Goal: Information Seeking & Learning: Find specific fact

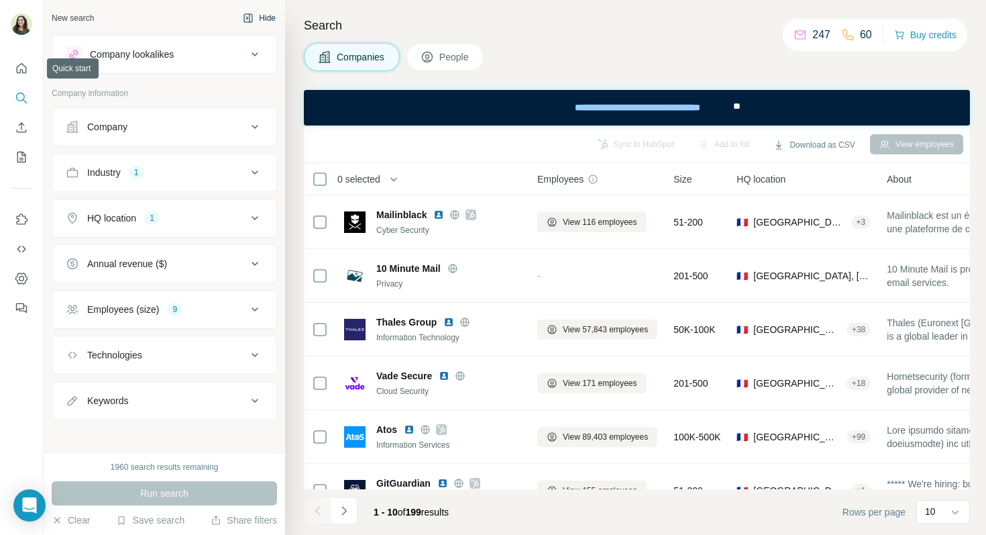
click at [9, 72] on div at bounding box center [21, 184] width 43 height 272
click at [18, 69] on icon "Quick start" at bounding box center [21, 68] width 13 height 13
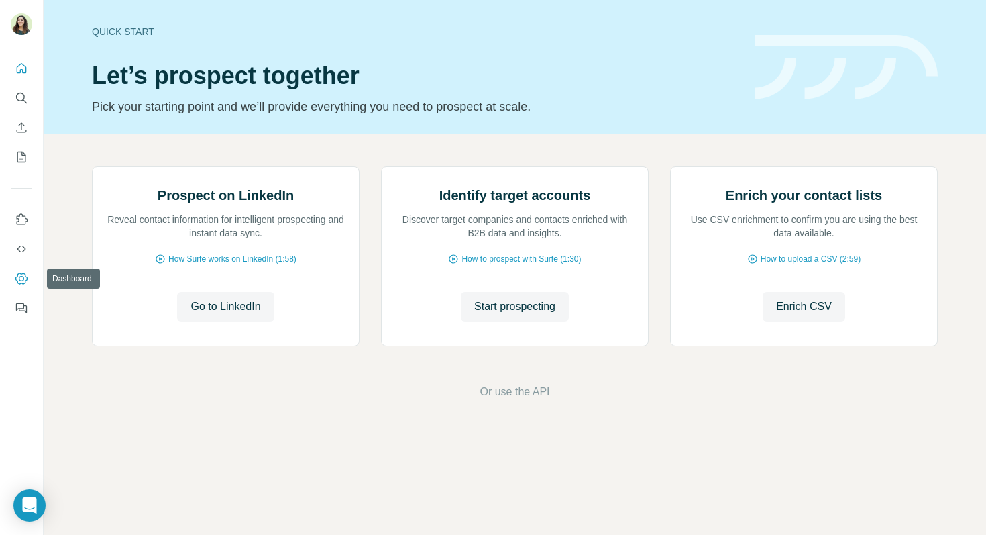
click at [16, 277] on icon "Dashboard" at bounding box center [21, 277] width 12 height 11
click at [21, 105] on button "Search" at bounding box center [21, 98] width 21 height 24
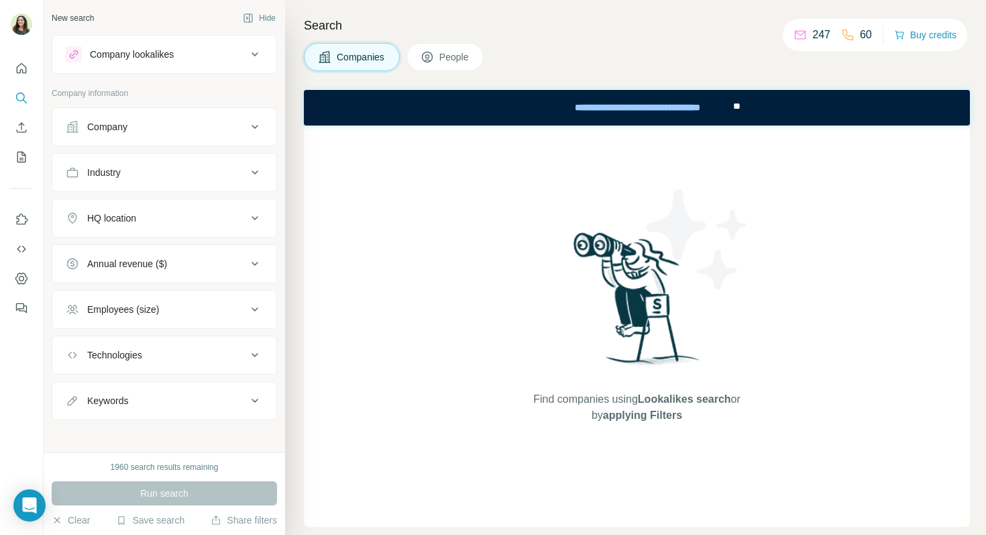
click at [149, 70] on div "Company lookalikes" at bounding box center [164, 54] width 225 height 39
click at [147, 124] on div "Company" at bounding box center [156, 126] width 181 height 13
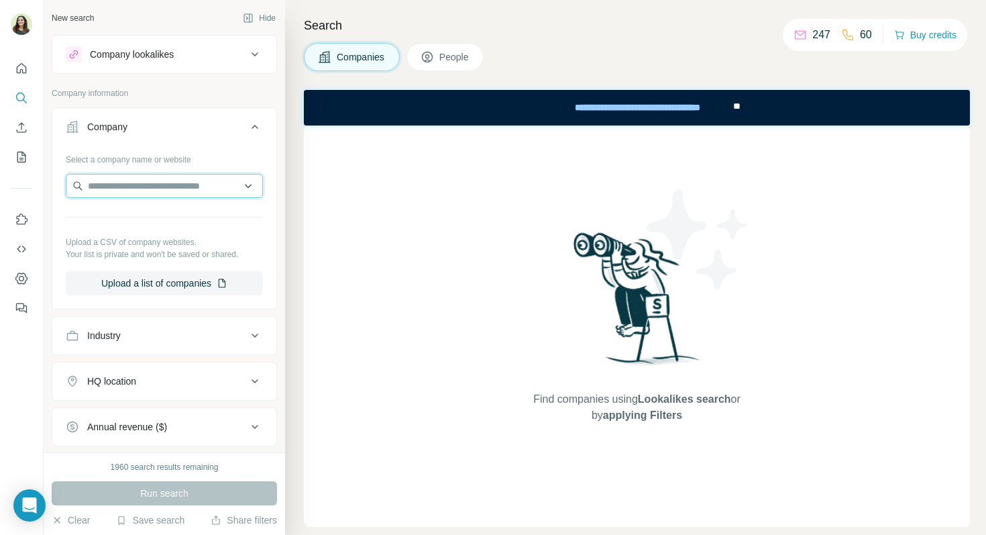
click at [158, 182] on input "text" at bounding box center [164, 186] width 197 height 24
click at [133, 188] on input "text" at bounding box center [164, 186] width 197 height 24
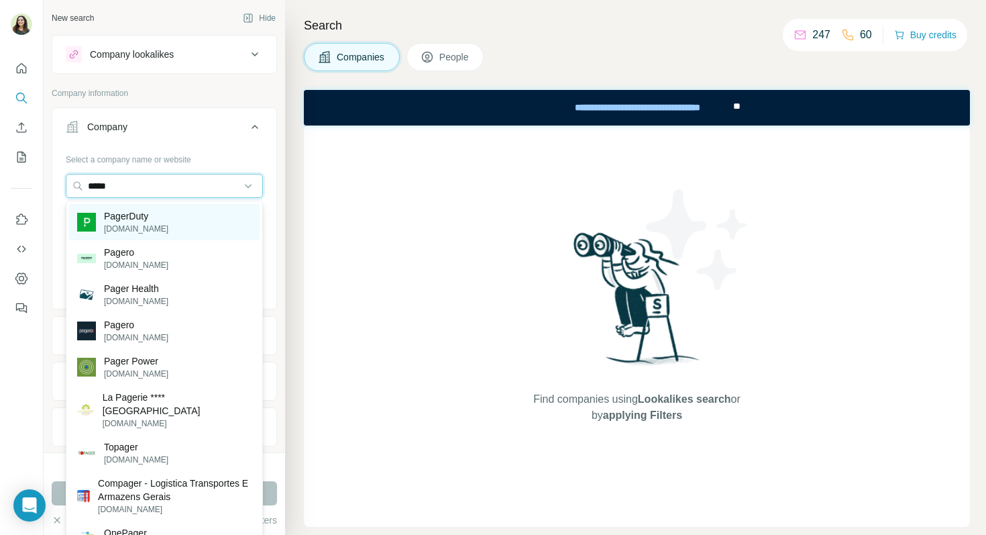
type input "*****"
click at [134, 218] on p "PagerDuty" at bounding box center [136, 215] width 64 height 13
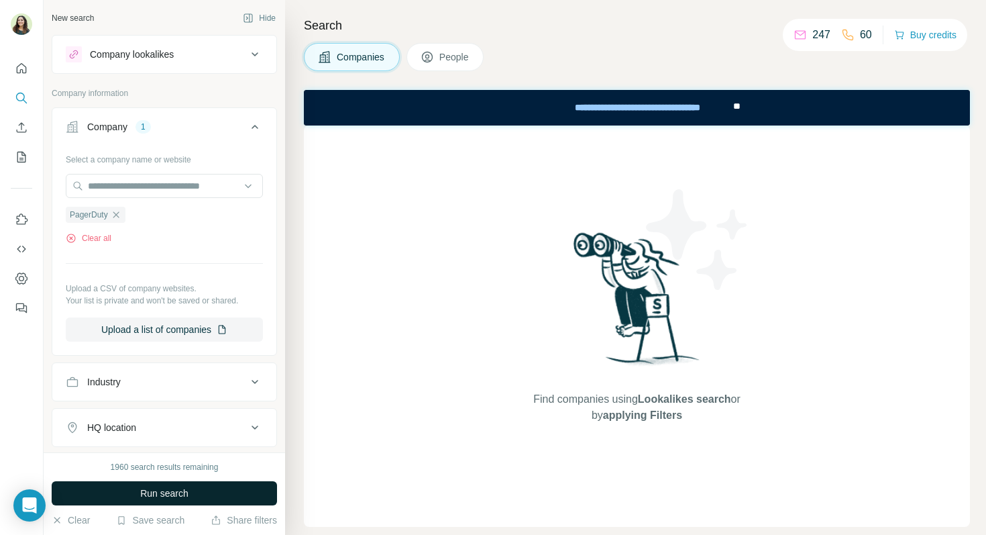
click at [195, 489] on button "Run search" at bounding box center [164, 493] width 225 height 24
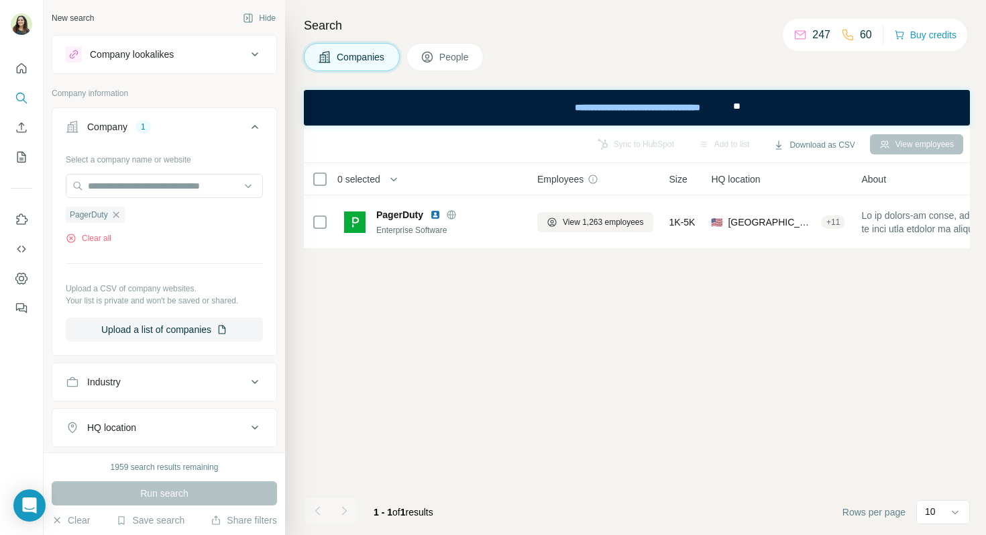
click at [456, 57] on span "People" at bounding box center [454, 56] width 31 height 13
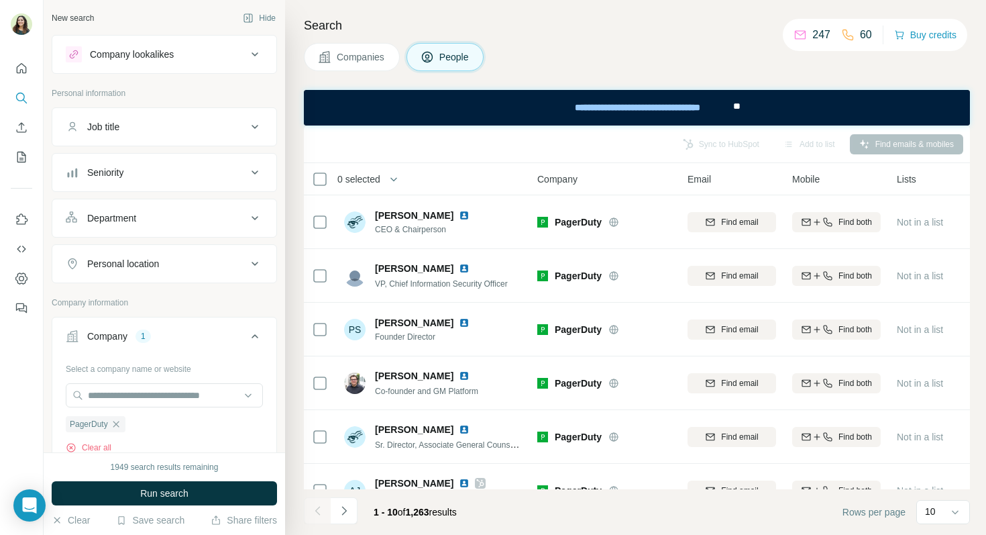
click at [152, 220] on div "Department" at bounding box center [156, 217] width 181 height 13
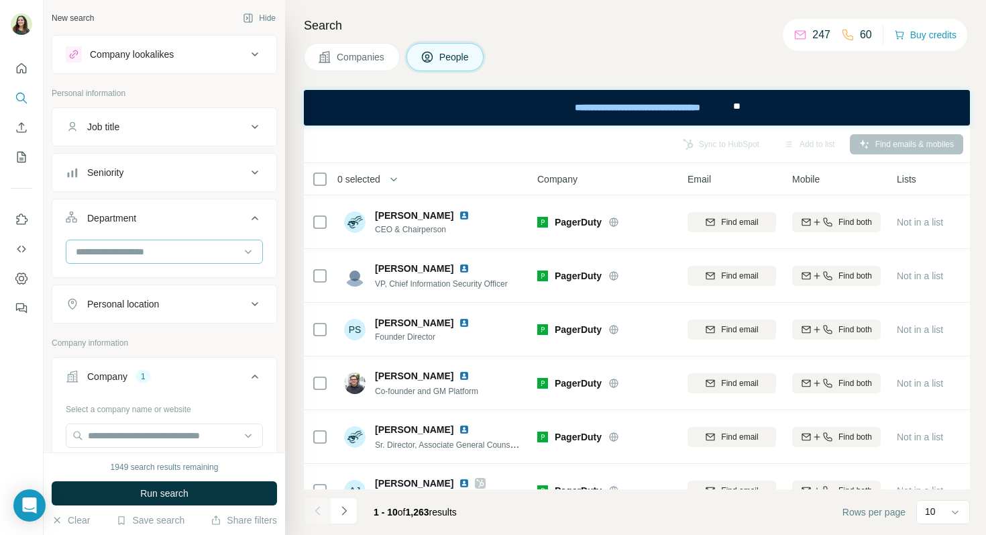
click at [133, 250] on input at bounding box center [157, 251] width 166 height 15
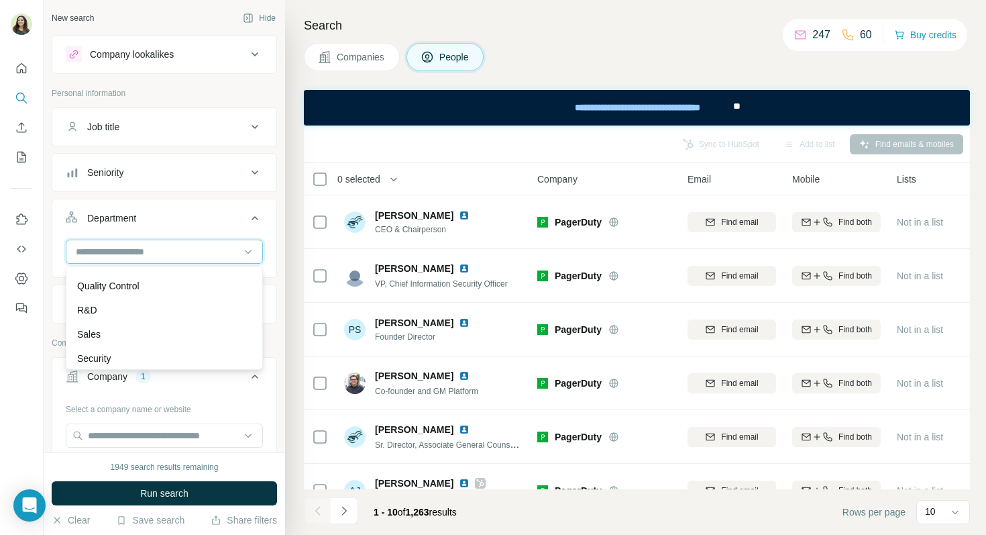
scroll to position [465, 0]
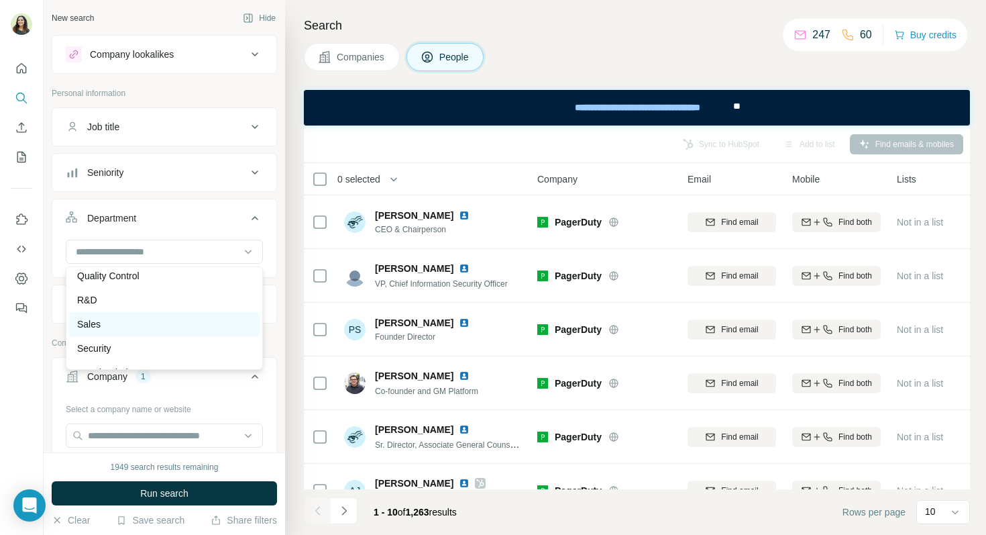
click at [123, 327] on div "Sales" at bounding box center [164, 323] width 174 height 13
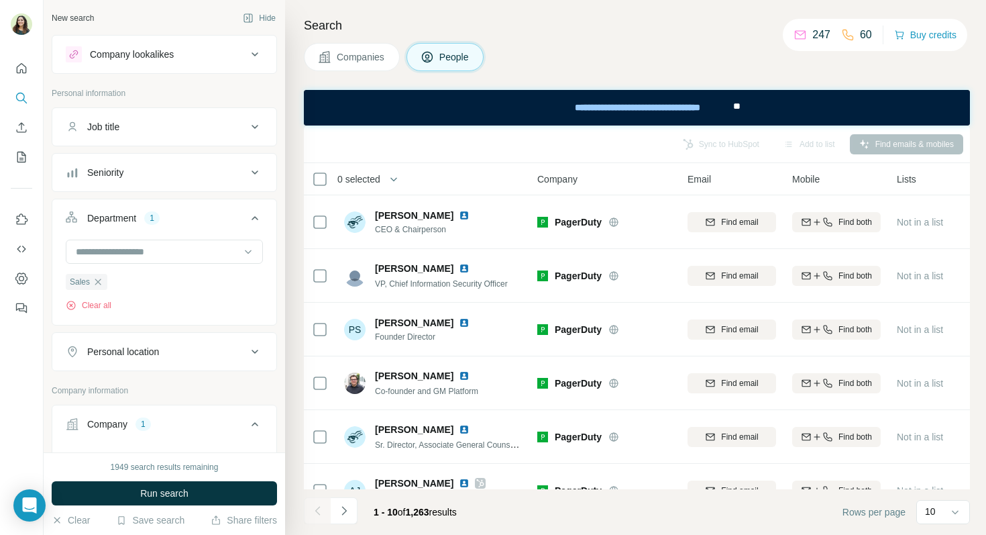
click at [123, 168] on div "Seniority" at bounding box center [105, 172] width 36 height 13
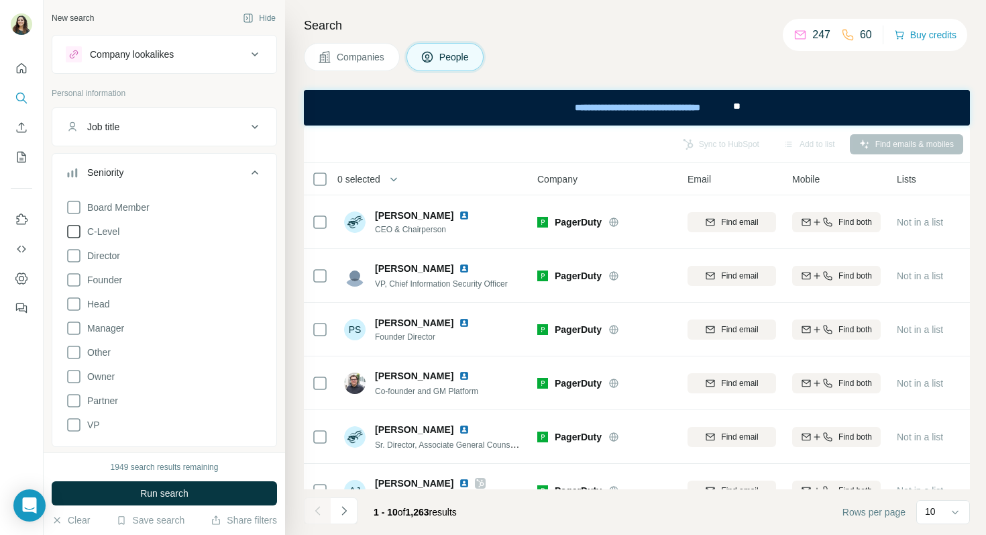
click at [75, 228] on icon at bounding box center [74, 231] width 16 height 16
click at [75, 258] on icon at bounding box center [74, 256] width 16 height 16
click at [74, 282] on icon at bounding box center [74, 280] width 16 height 16
click at [80, 329] on icon at bounding box center [74, 328] width 16 height 16
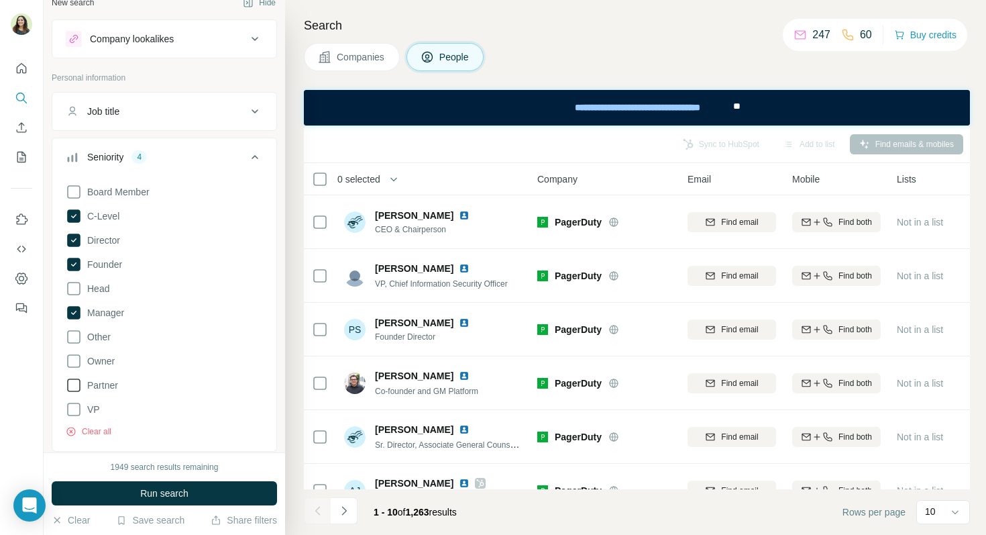
scroll to position [23, 0]
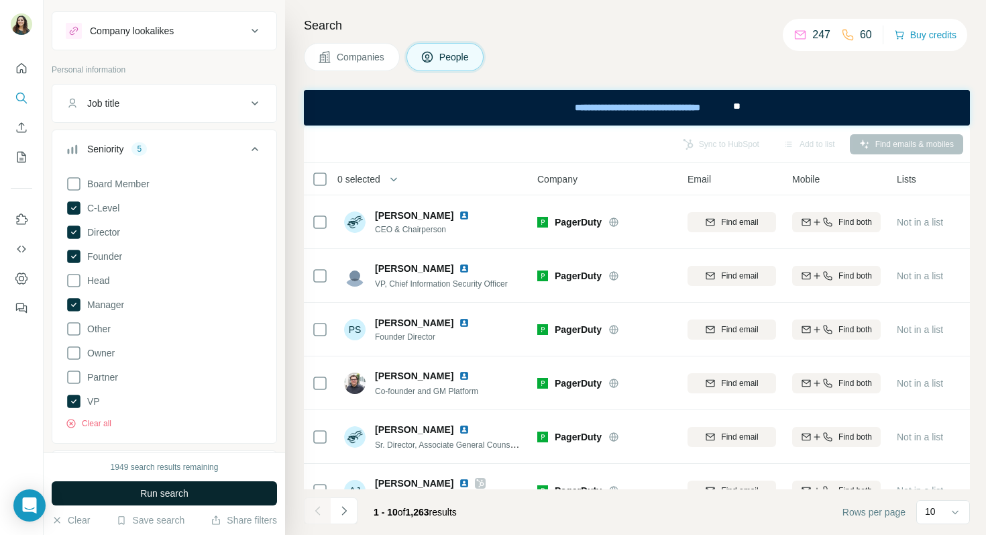
click at [160, 488] on span "Run search" at bounding box center [164, 492] width 48 height 13
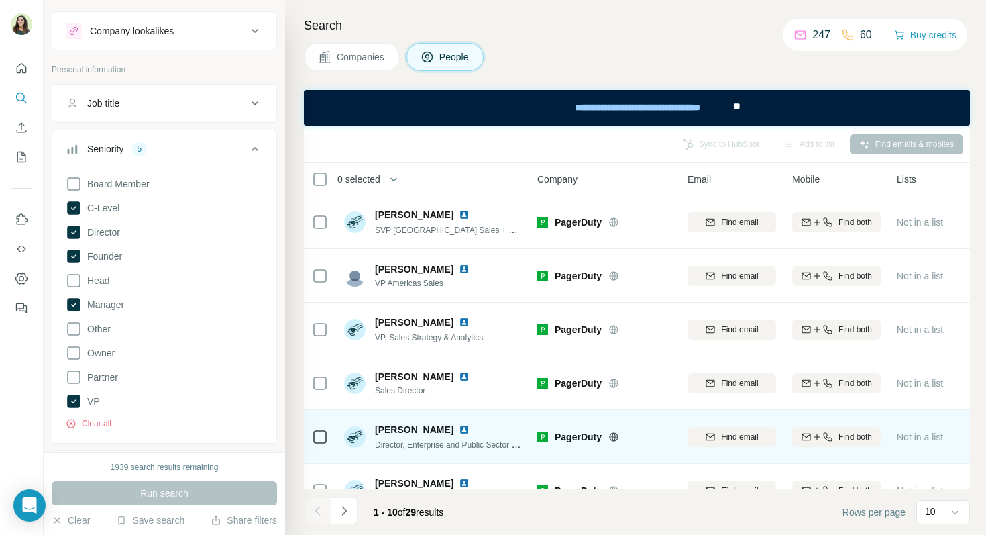
scroll to position [11, 0]
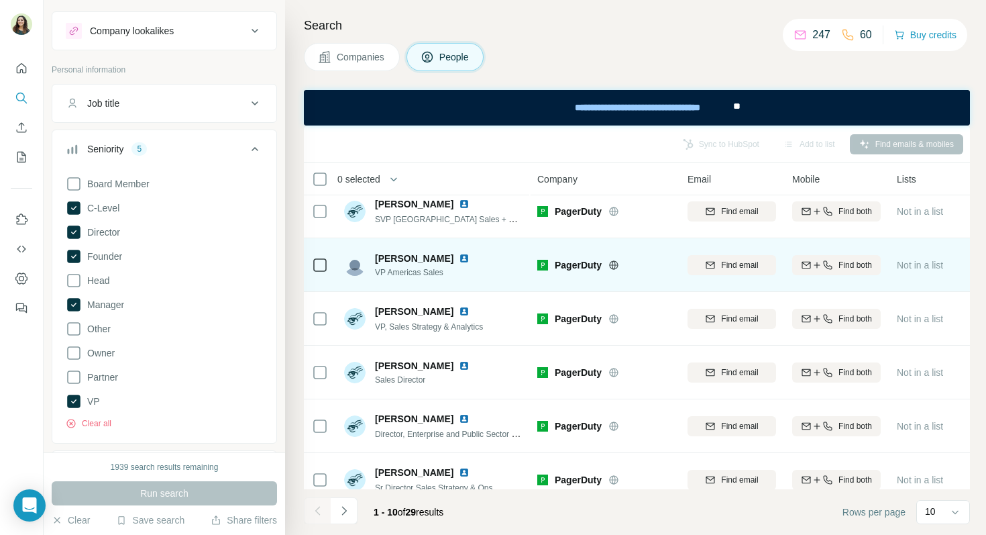
click at [459, 258] on img at bounding box center [464, 258] width 11 height 11
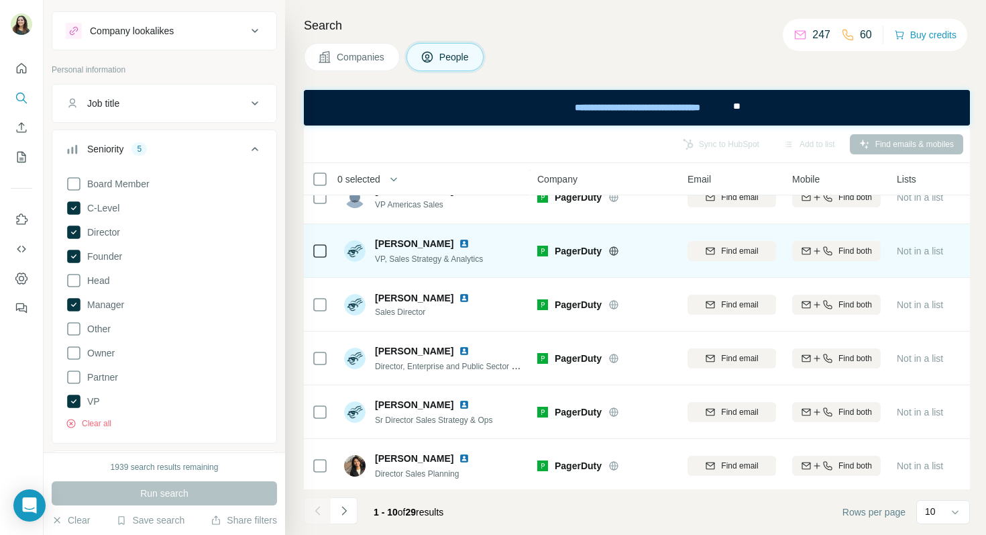
scroll to position [80, 0]
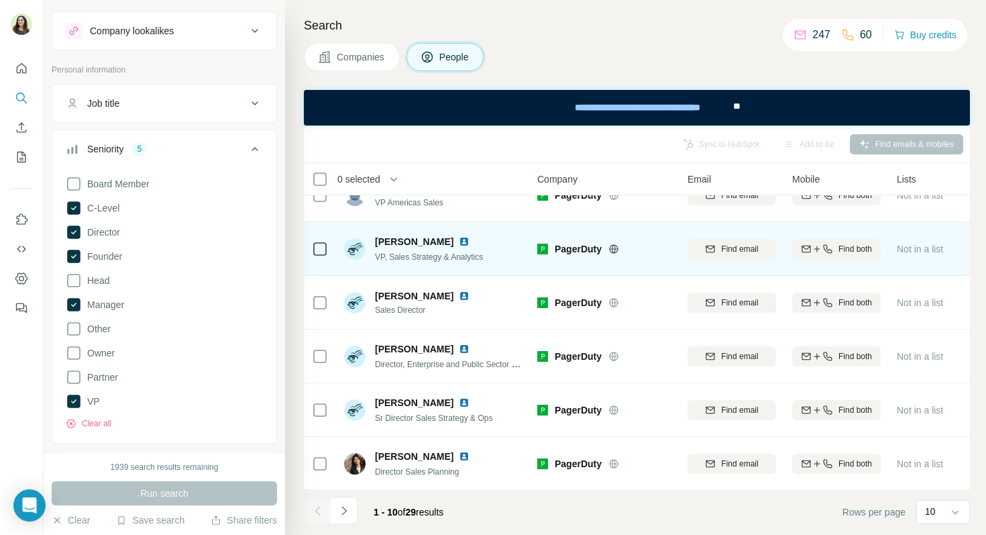
click at [464, 240] on img at bounding box center [464, 241] width 11 height 11
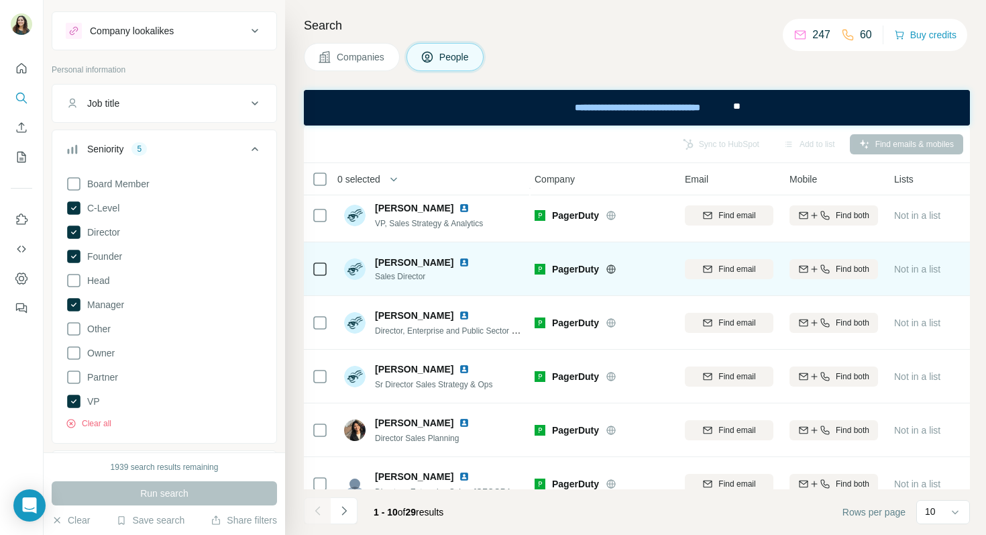
scroll to position [119, 3]
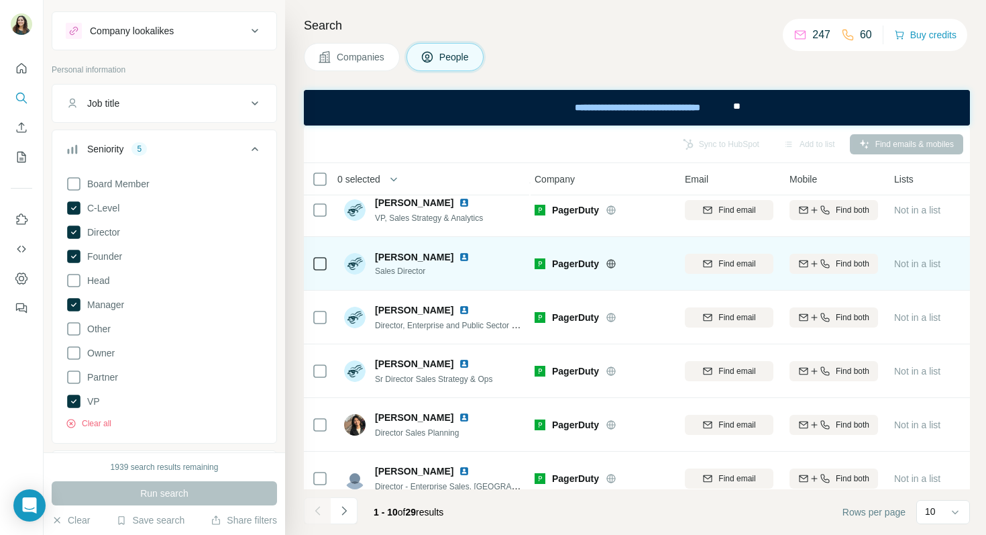
click at [459, 255] on img at bounding box center [464, 257] width 11 height 11
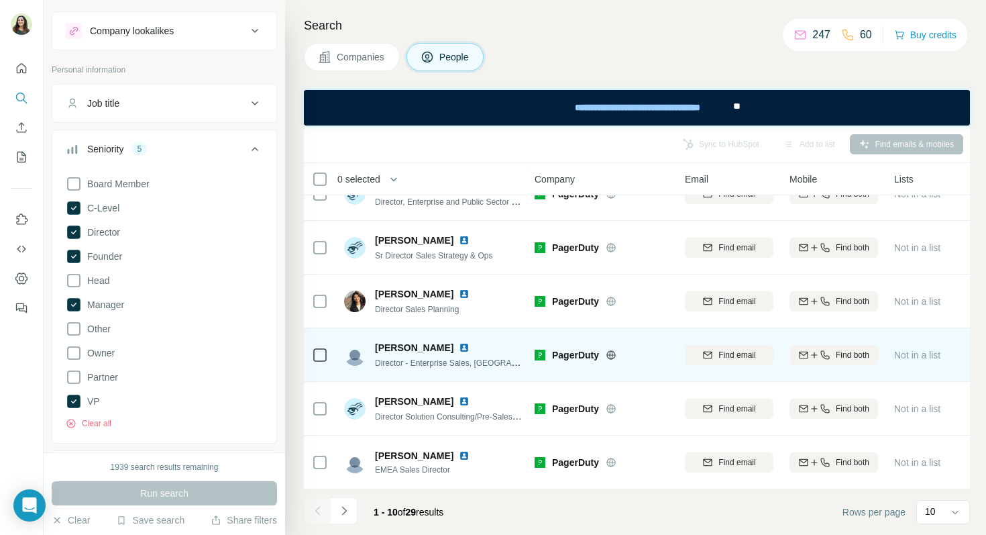
click at [459, 347] on img at bounding box center [464, 347] width 11 height 11
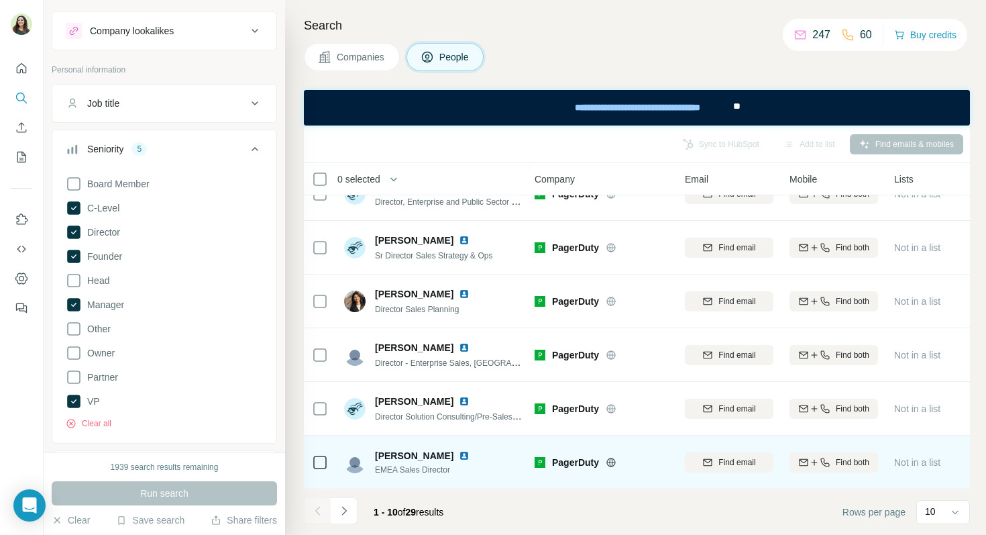
click at [459, 454] on img at bounding box center [464, 455] width 11 height 11
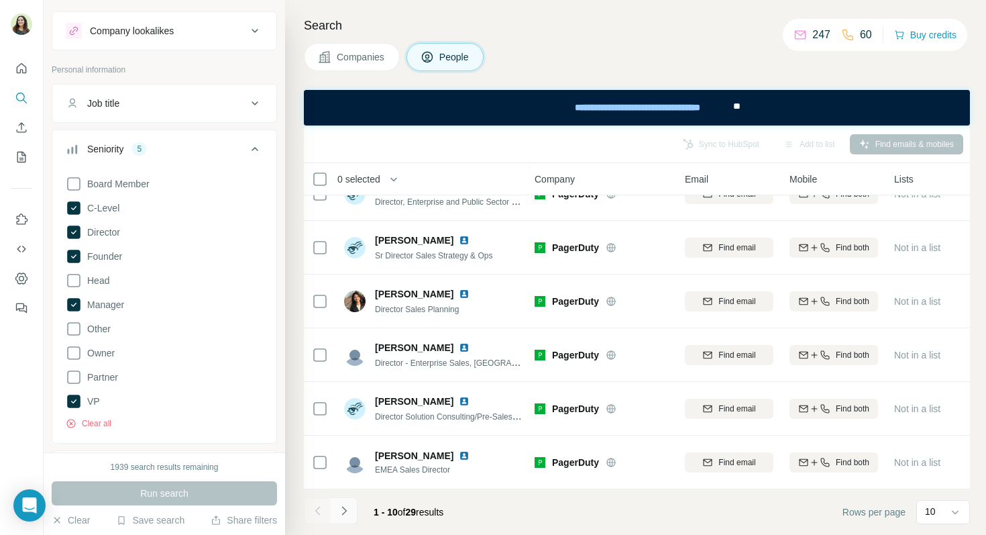
click at [351, 510] on button "Navigate to next page" at bounding box center [344, 510] width 27 height 27
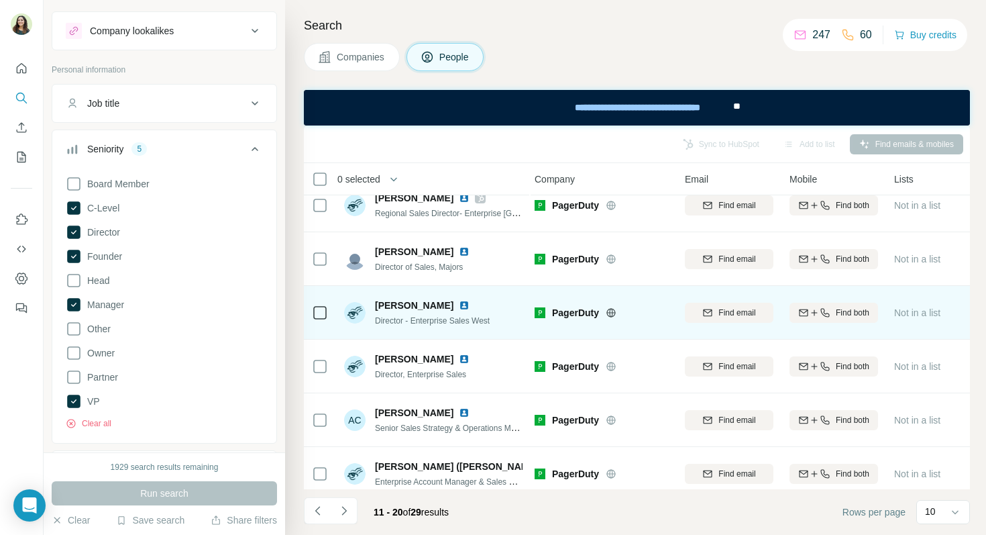
scroll to position [18, 3]
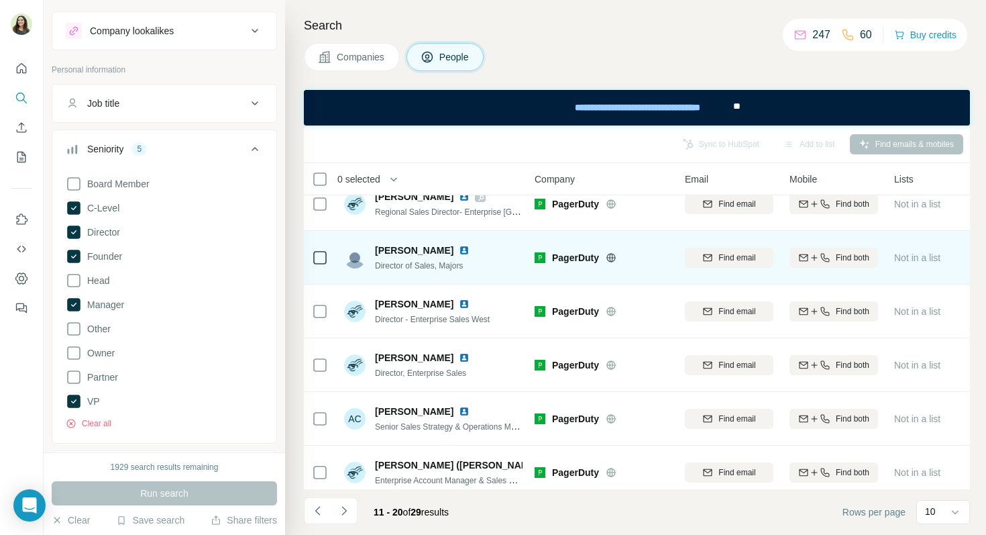
click at [459, 248] on img at bounding box center [464, 250] width 11 height 11
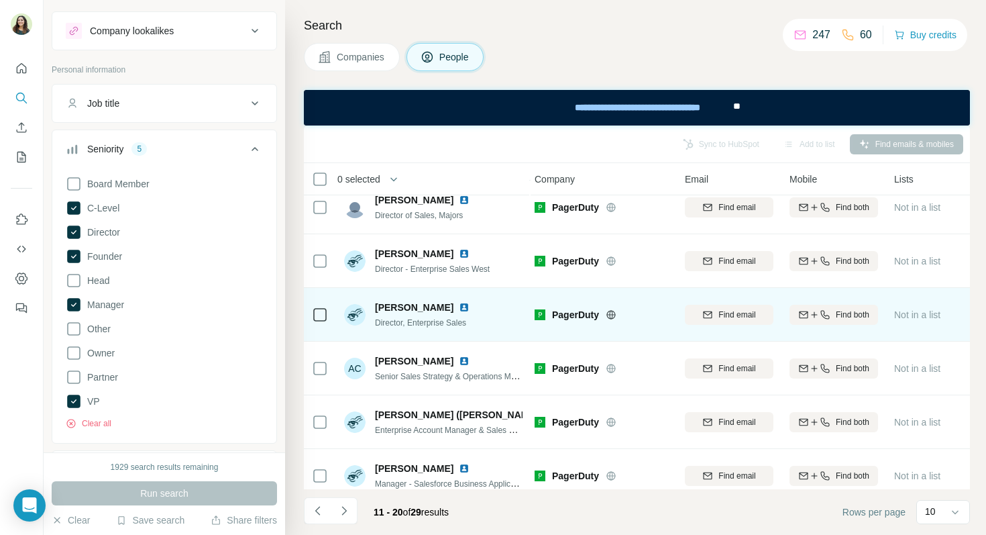
scroll to position [70, 3]
click at [459, 304] on img at bounding box center [464, 306] width 11 height 11
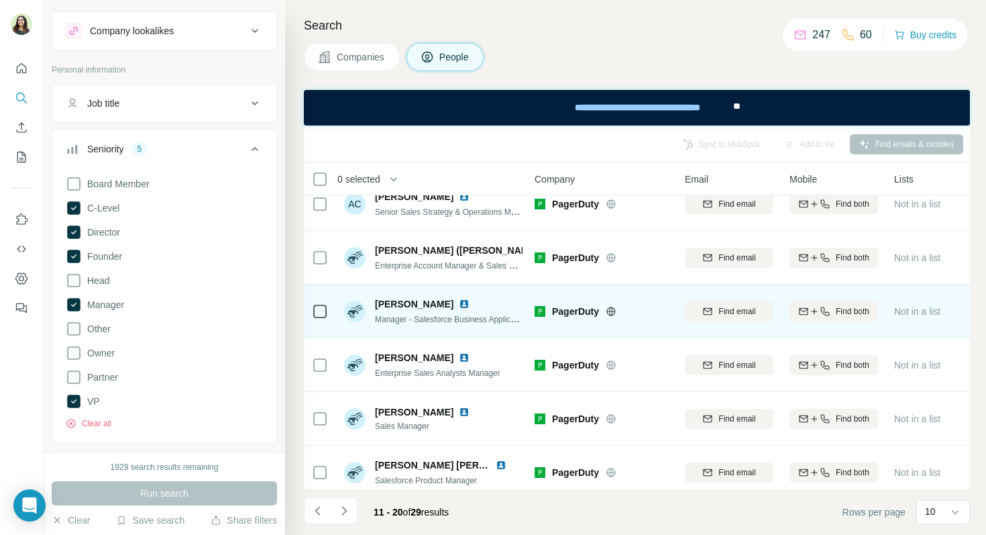
scroll to position [243, 3]
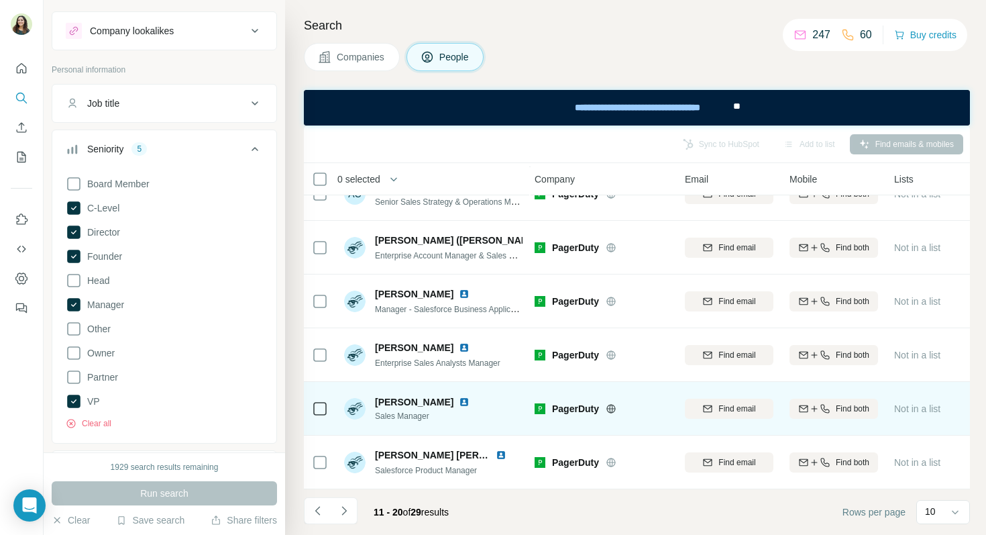
click at [459, 400] on img at bounding box center [464, 401] width 11 height 11
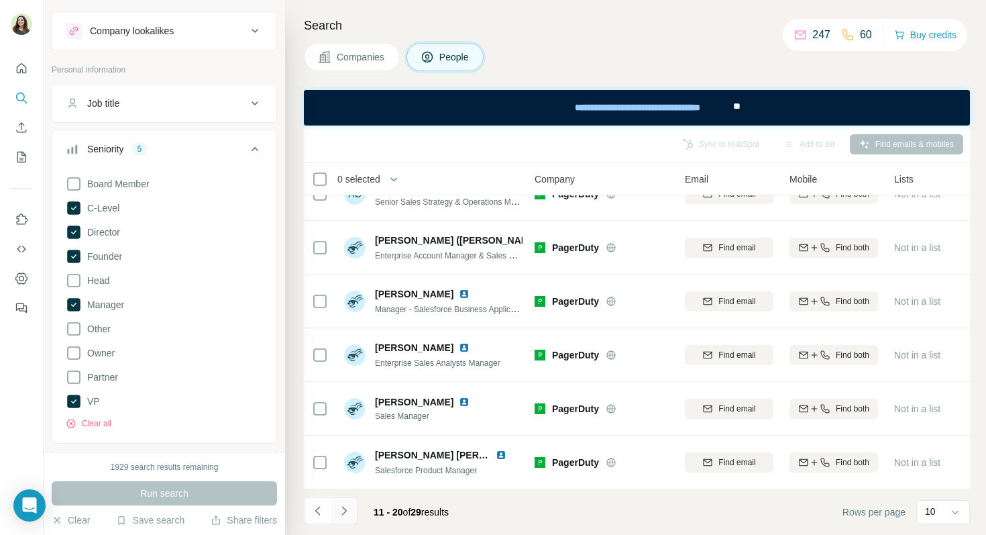
click at [344, 508] on icon "Navigate to next page" at bounding box center [343, 510] width 5 height 9
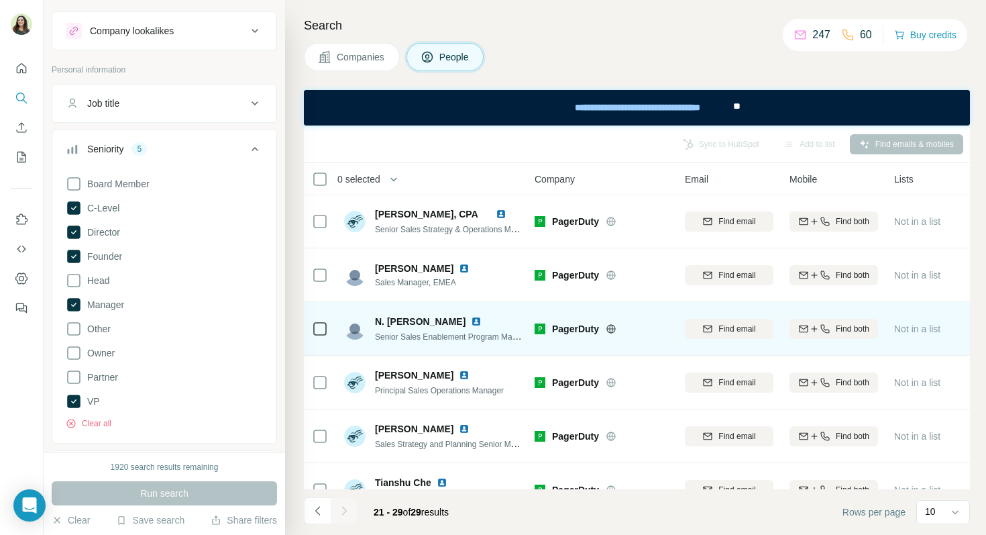
scroll to position [115, 3]
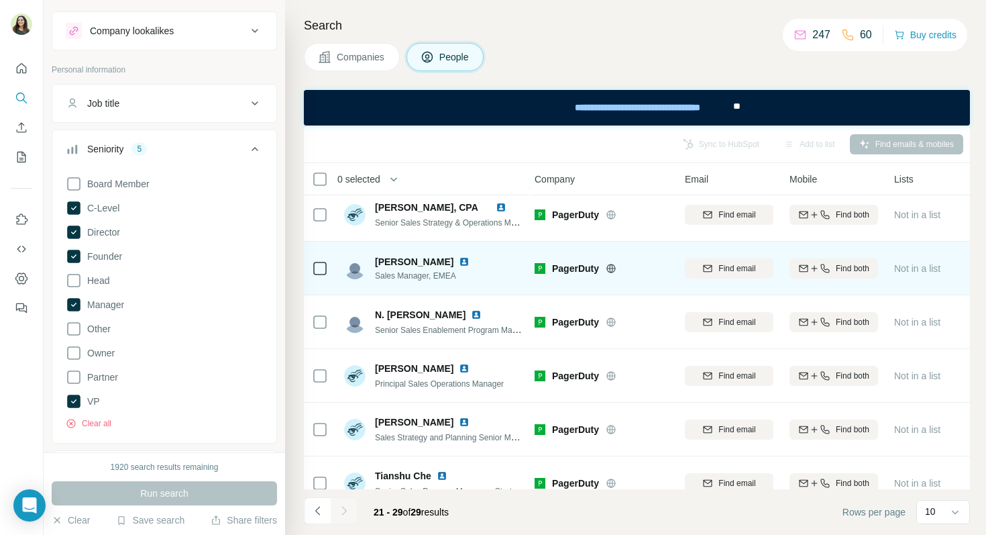
click at [470, 258] on img at bounding box center [464, 261] width 11 height 11
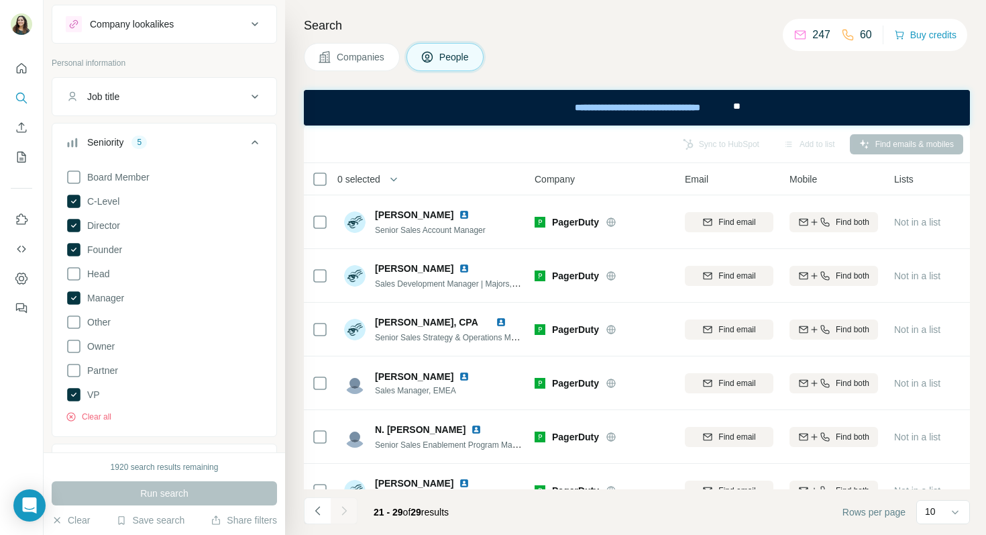
scroll to position [0, 0]
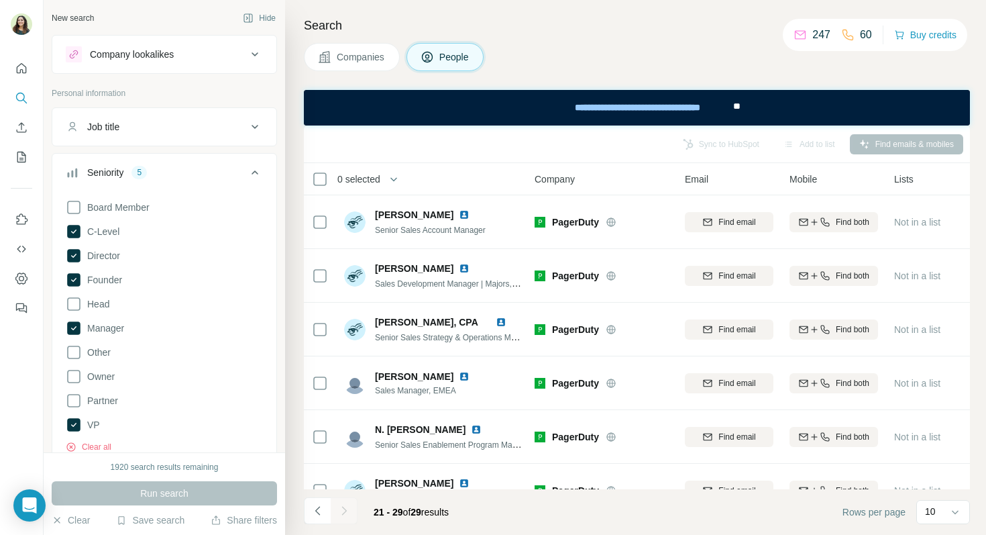
click at [174, 163] on button "Seniority 5" at bounding box center [164, 175] width 224 height 38
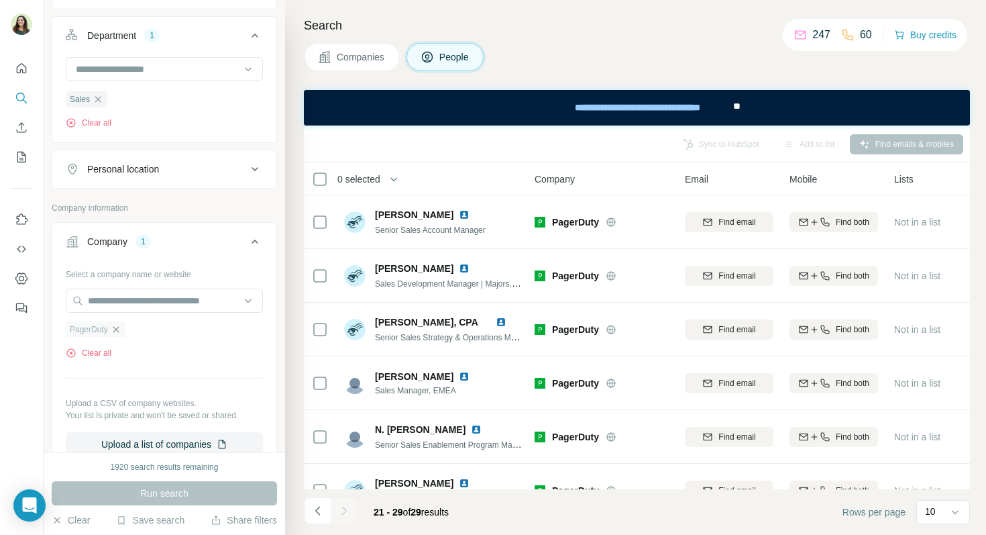
scroll to position [203, 0]
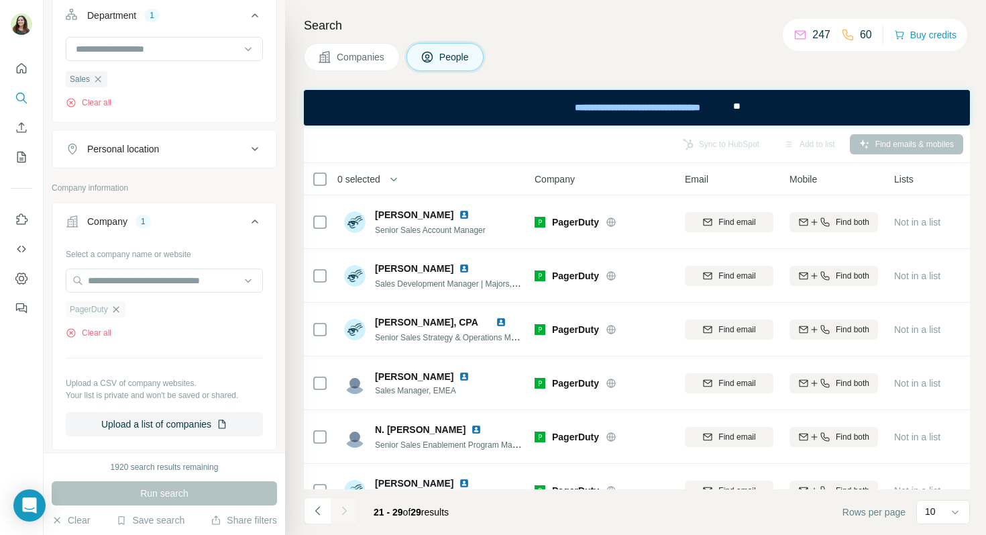
click at [121, 308] on icon "button" at bounding box center [116, 309] width 11 height 11
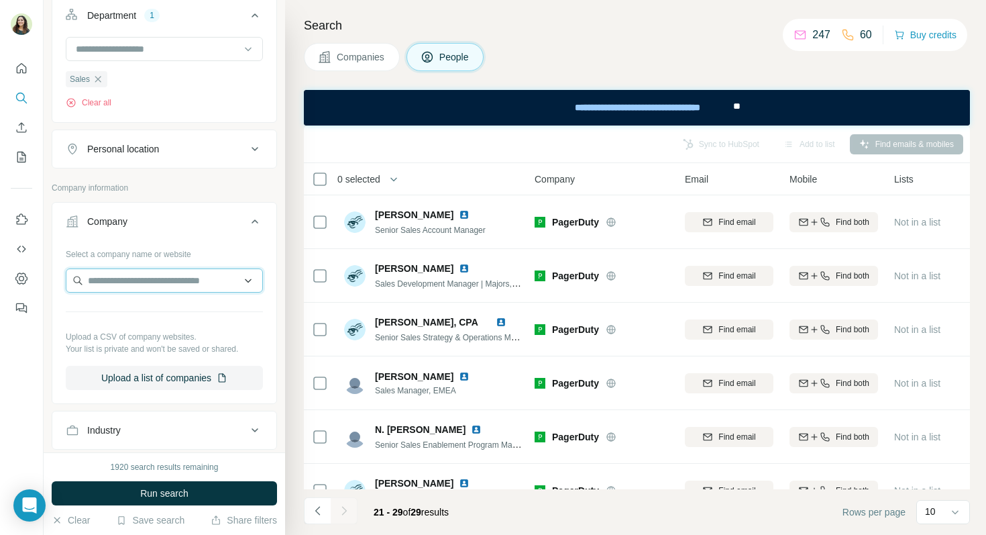
click at [113, 270] on input "text" at bounding box center [164, 280] width 197 height 24
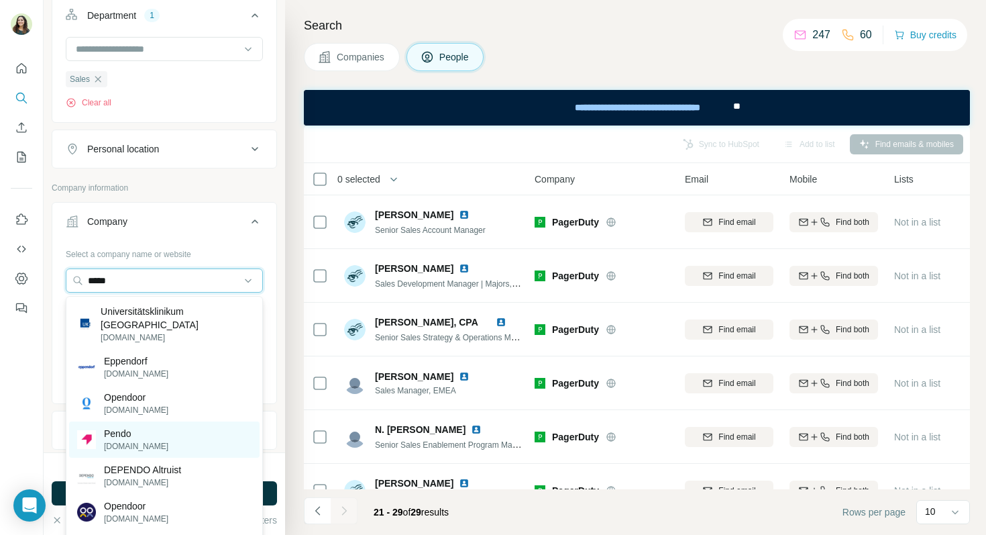
type input "*****"
click at [139, 436] on div "Pendo pendo.io" at bounding box center [164, 439] width 191 height 36
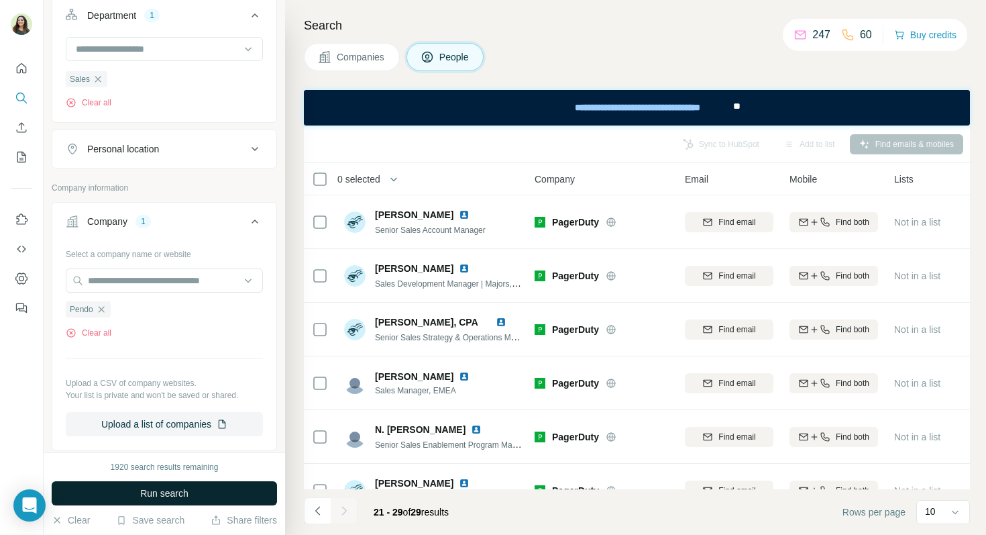
click at [184, 502] on button "Run search" at bounding box center [164, 493] width 225 height 24
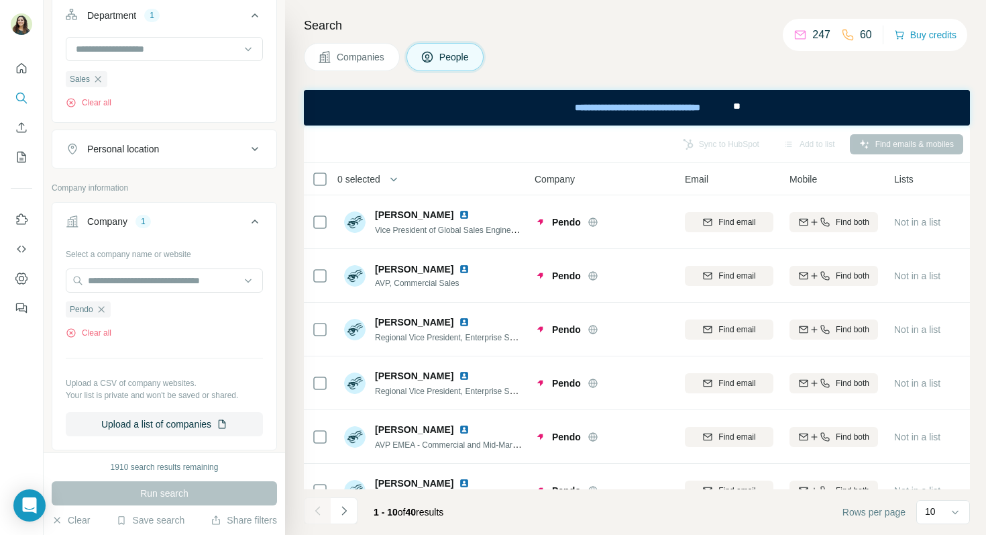
click at [369, 60] on span "Companies" at bounding box center [361, 56] width 49 height 13
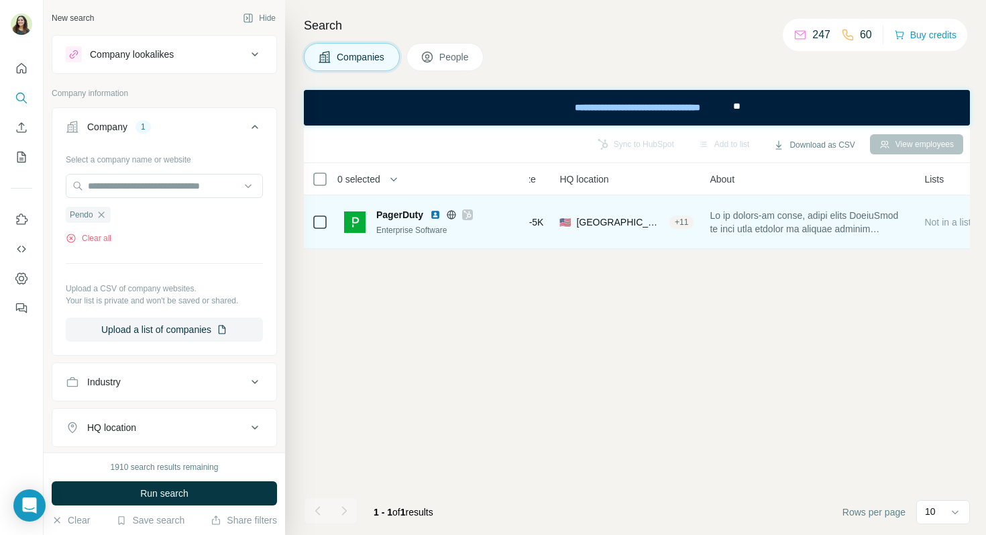
scroll to position [0, 182]
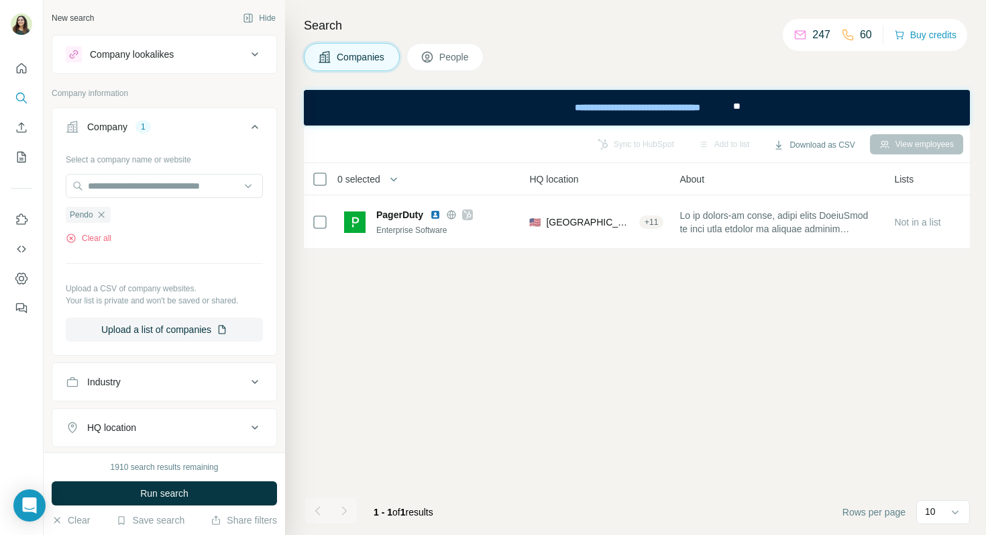
click at [470, 50] on span "People" at bounding box center [454, 56] width 31 height 13
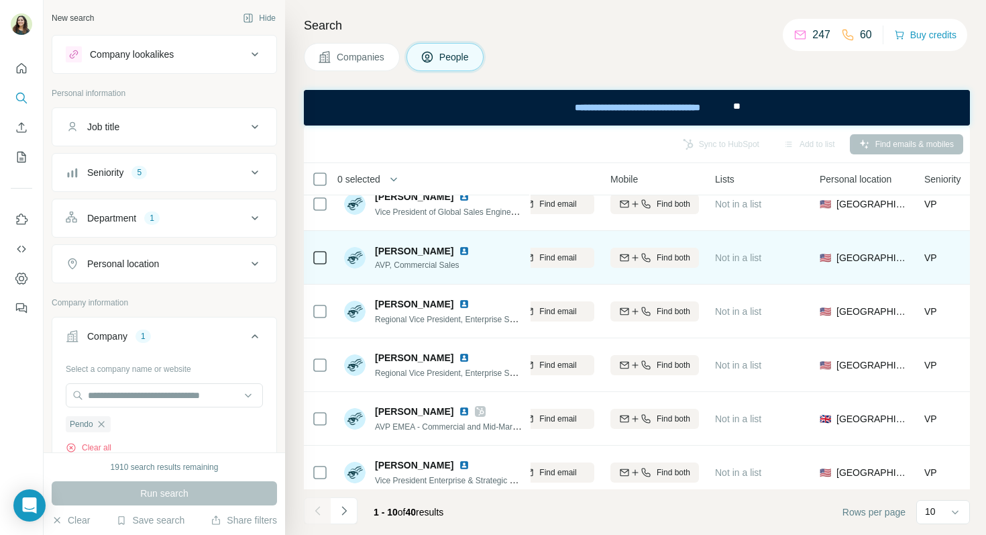
scroll to position [0, 182]
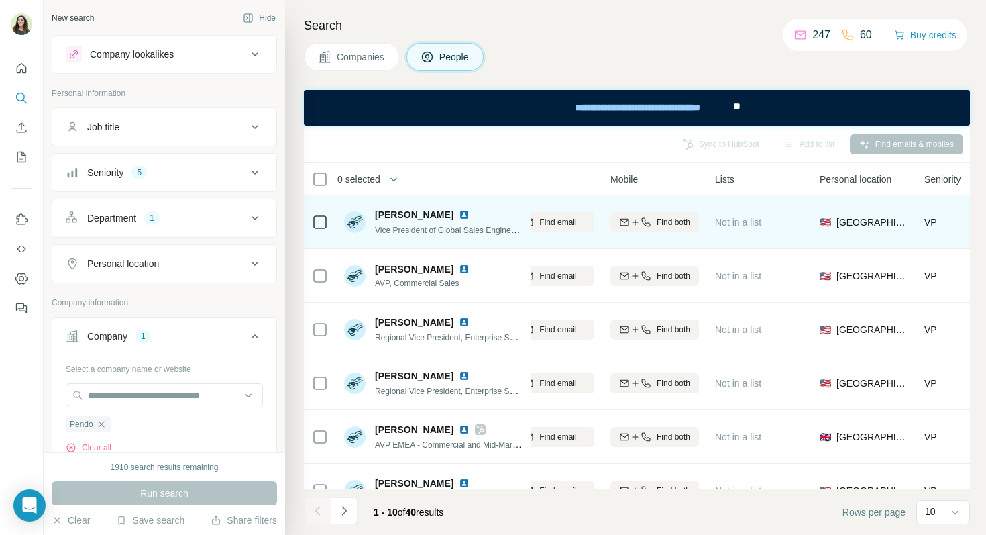
click at [459, 213] on img at bounding box center [464, 214] width 11 height 11
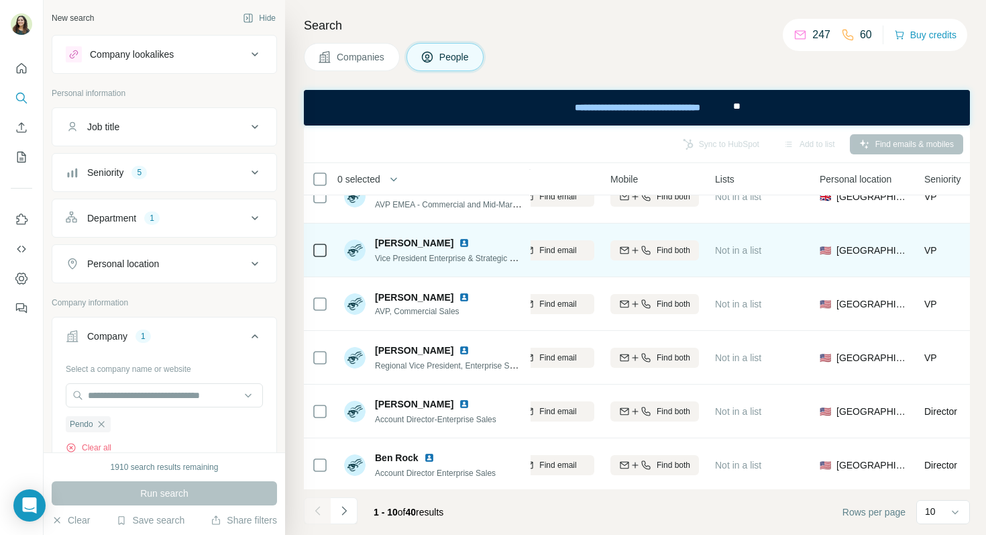
scroll to position [243, 182]
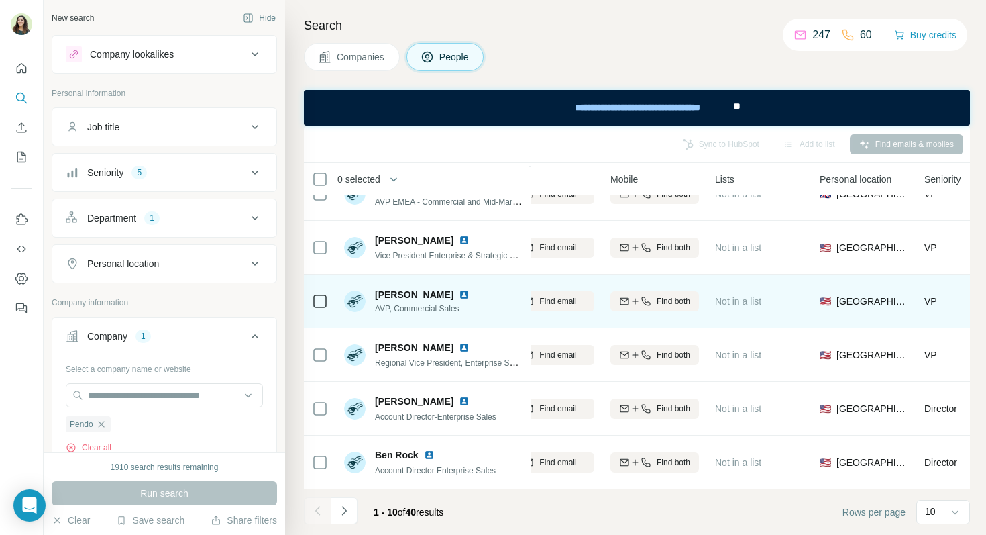
click at [459, 296] on img at bounding box center [464, 294] width 11 height 11
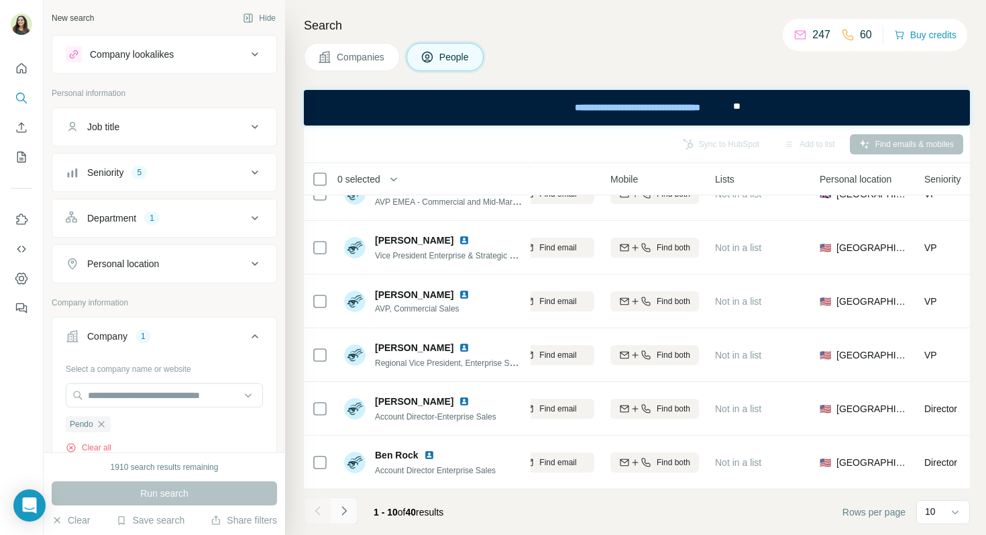
click at [341, 509] on icon "Navigate to next page" at bounding box center [343, 510] width 13 height 13
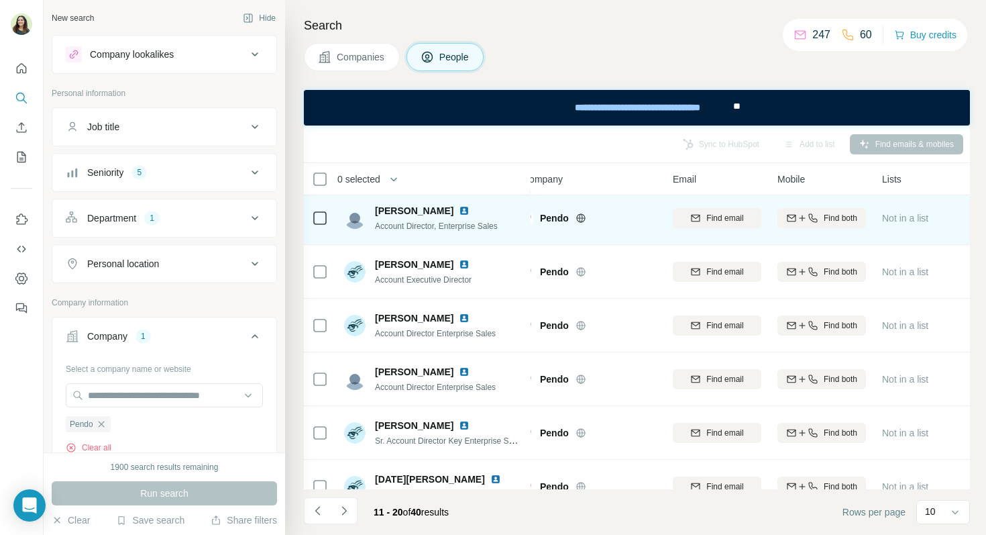
scroll to position [220, 15]
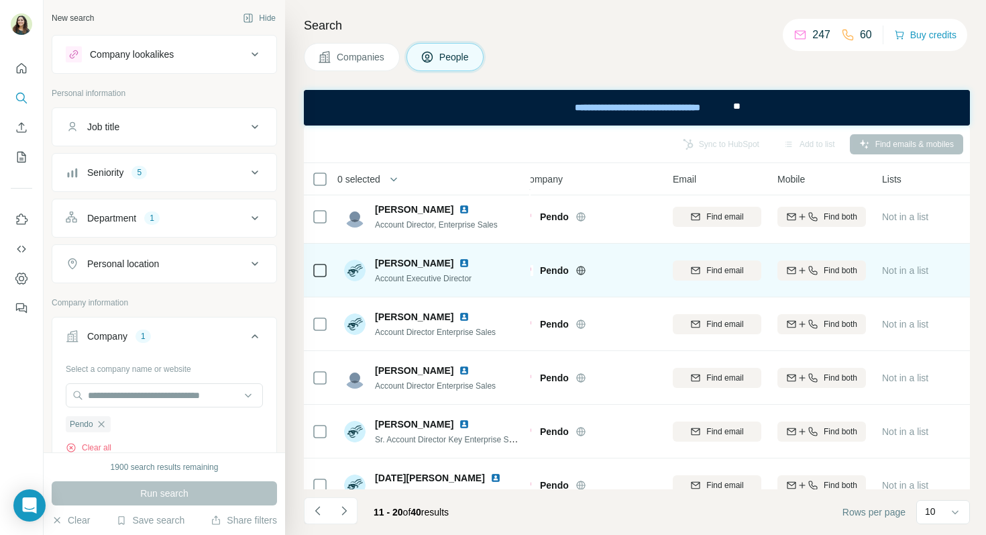
click at [470, 262] on img at bounding box center [464, 263] width 11 height 11
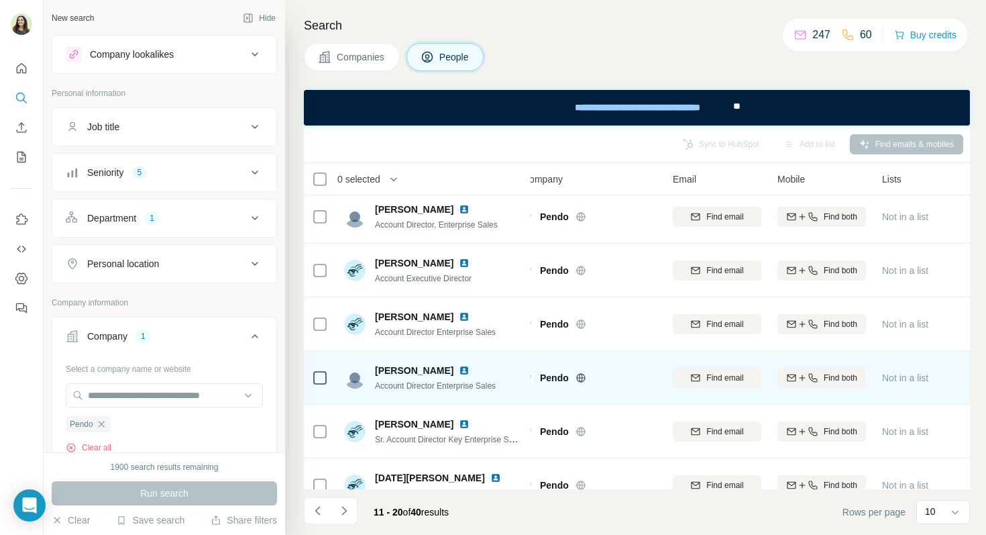
scroll to position [243, 15]
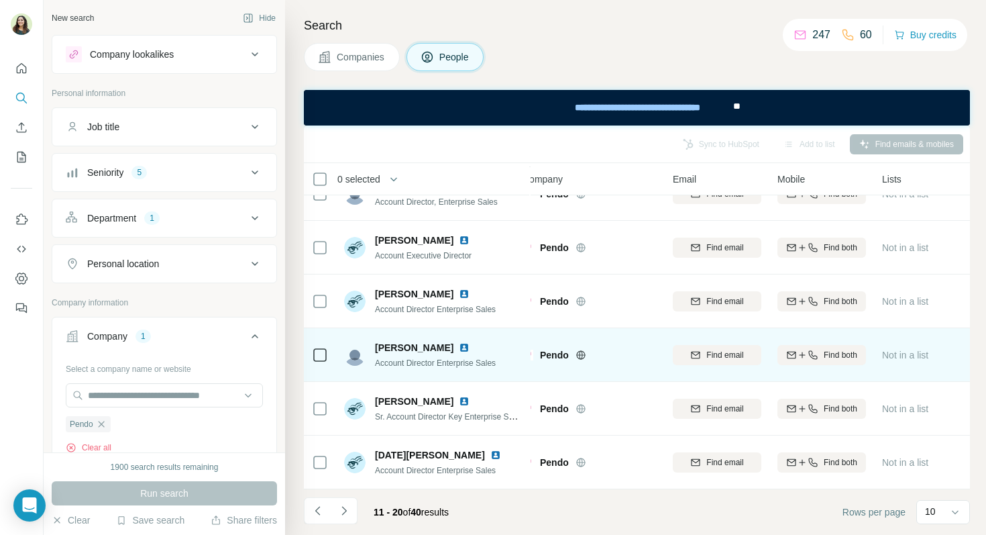
click at [459, 345] on img at bounding box center [464, 347] width 11 height 11
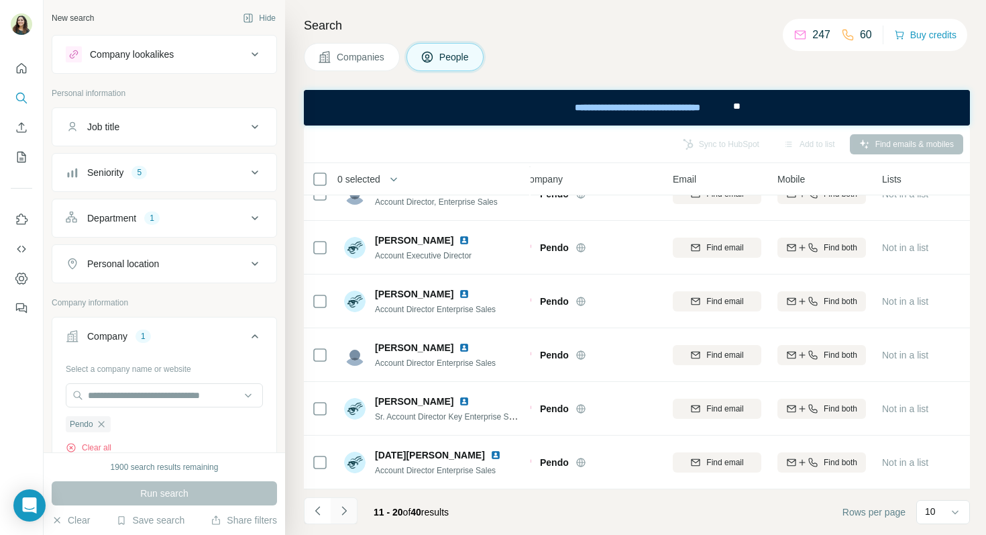
click at [347, 508] on icon "Navigate to next page" at bounding box center [343, 510] width 13 height 13
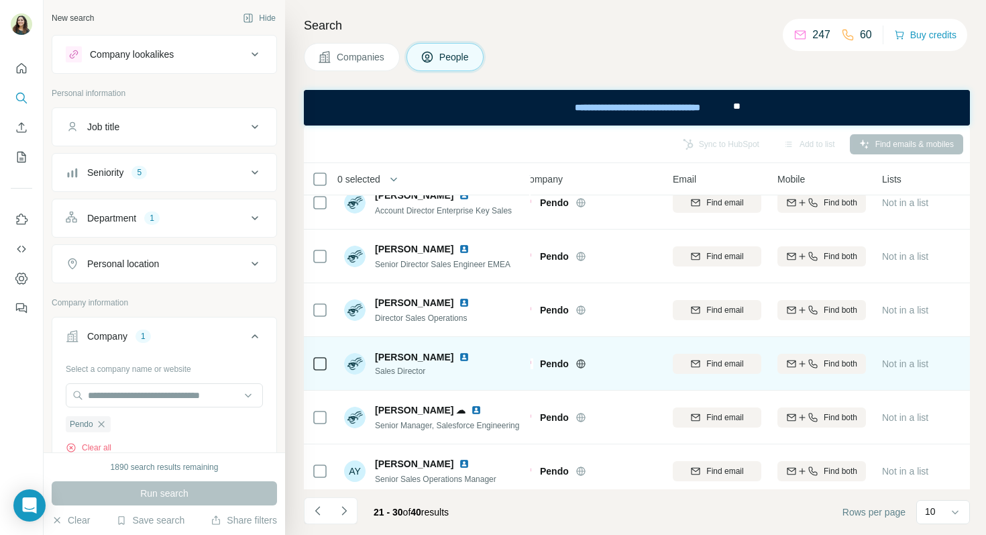
scroll to position [182, 14]
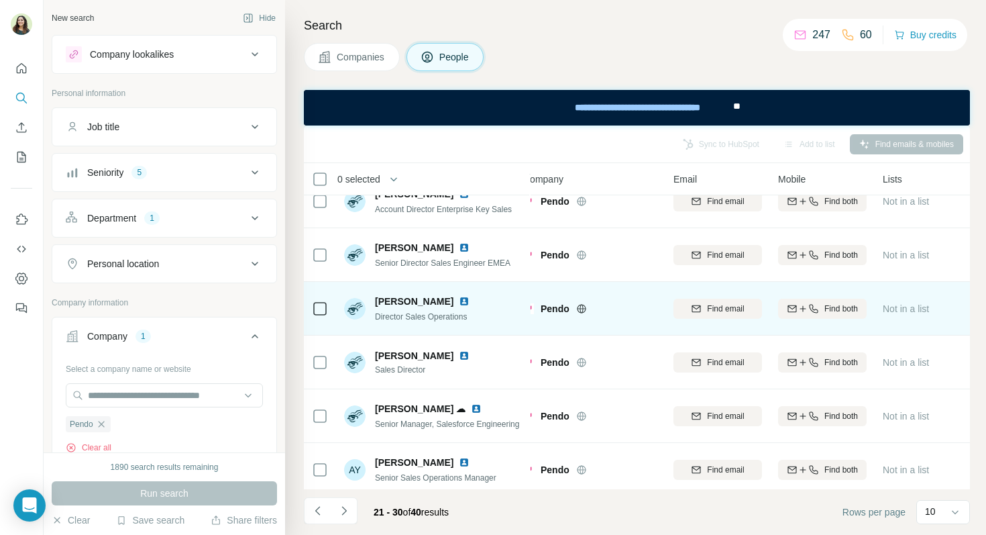
click at [459, 299] on img at bounding box center [464, 301] width 11 height 11
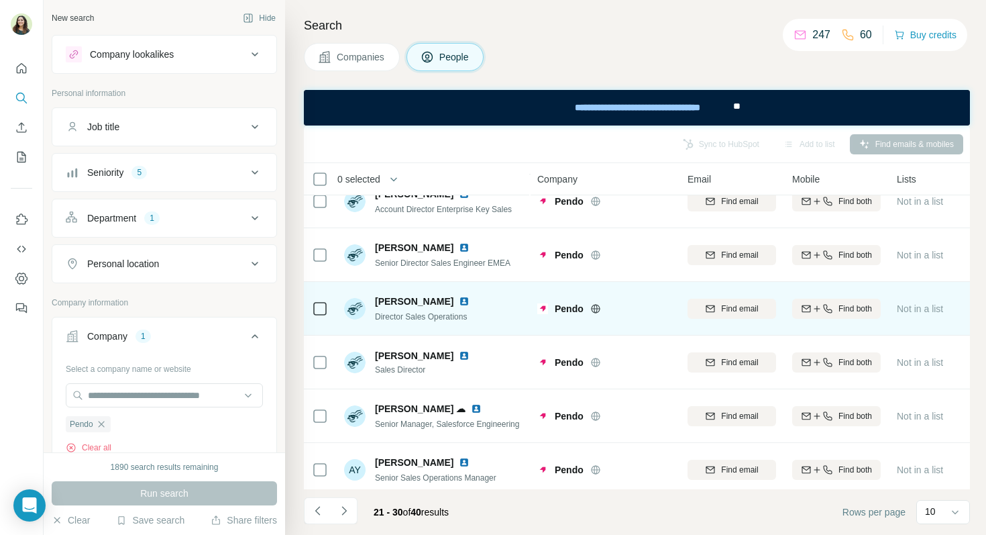
click at [459, 304] on img at bounding box center [464, 301] width 11 height 11
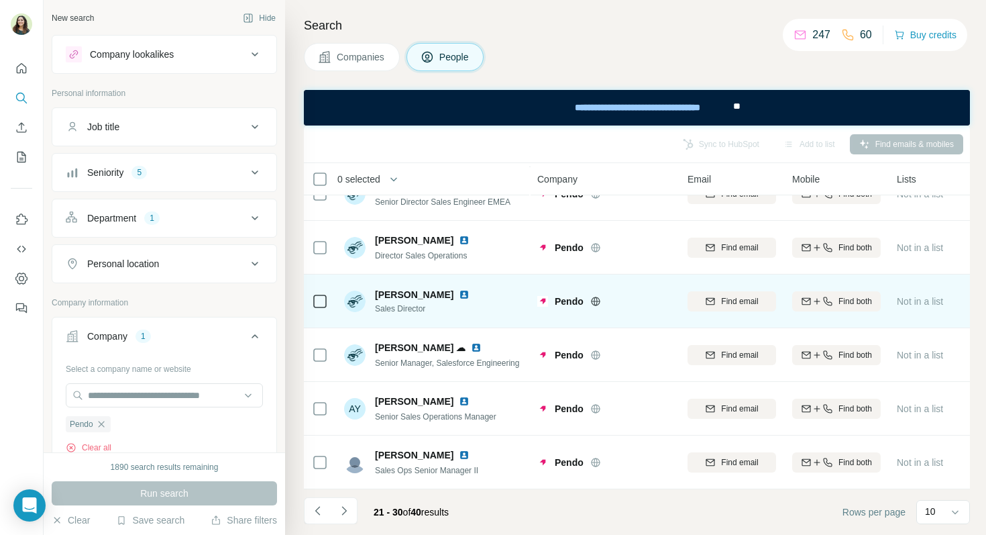
scroll to position [241, 0]
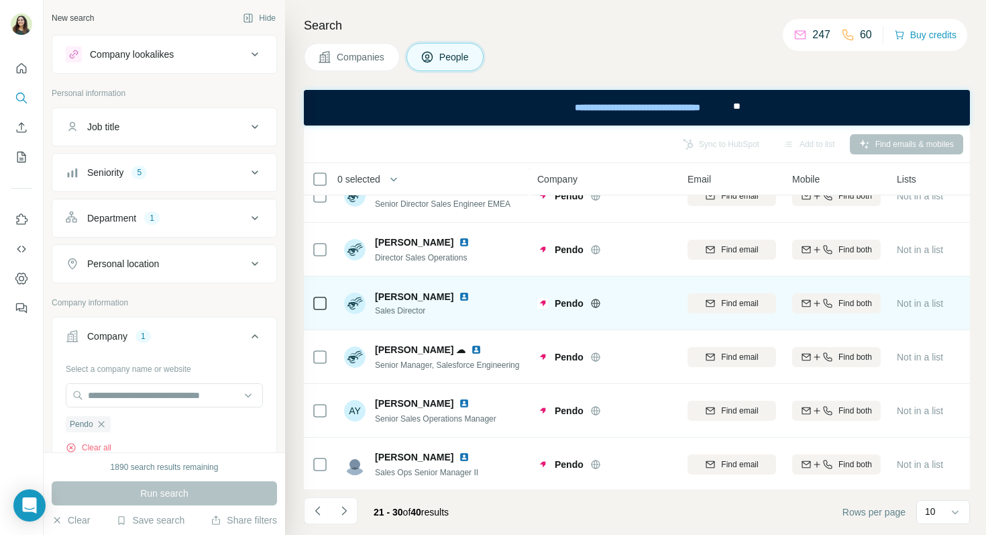
click at [470, 296] on img at bounding box center [464, 296] width 11 height 11
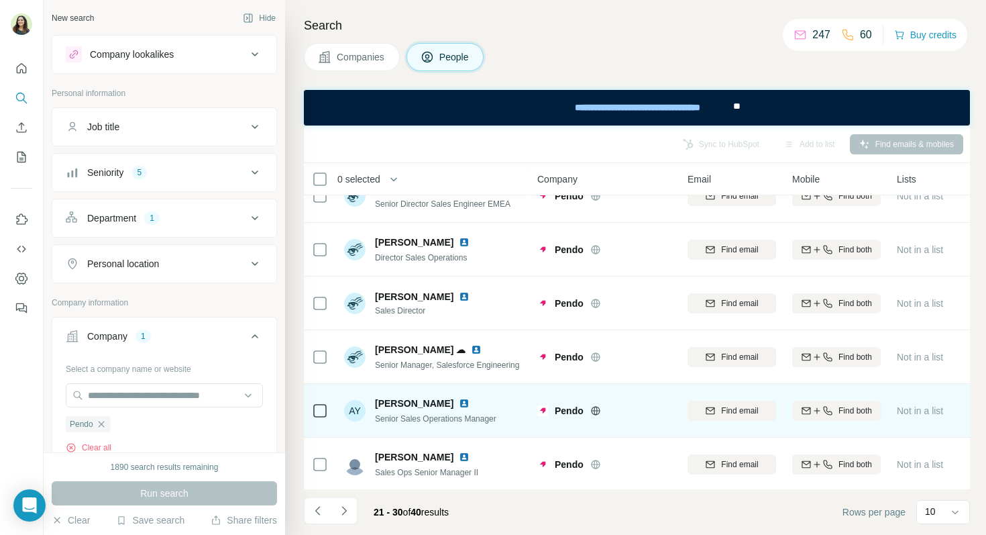
scroll to position [243, 0]
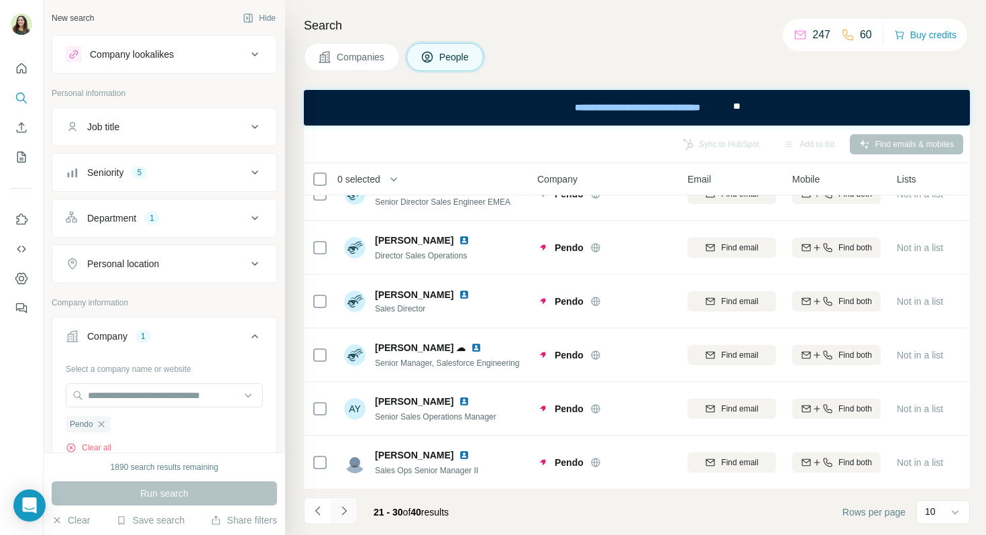
click at [347, 514] on icon "Navigate to next page" at bounding box center [343, 510] width 13 height 13
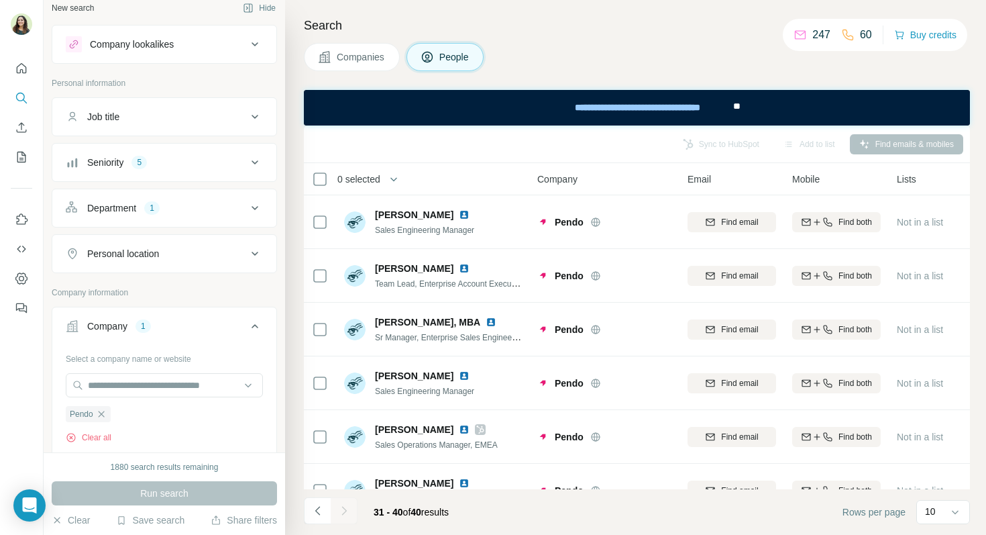
scroll to position [13, 0]
click at [104, 407] on icon "button" at bounding box center [101, 410] width 11 height 11
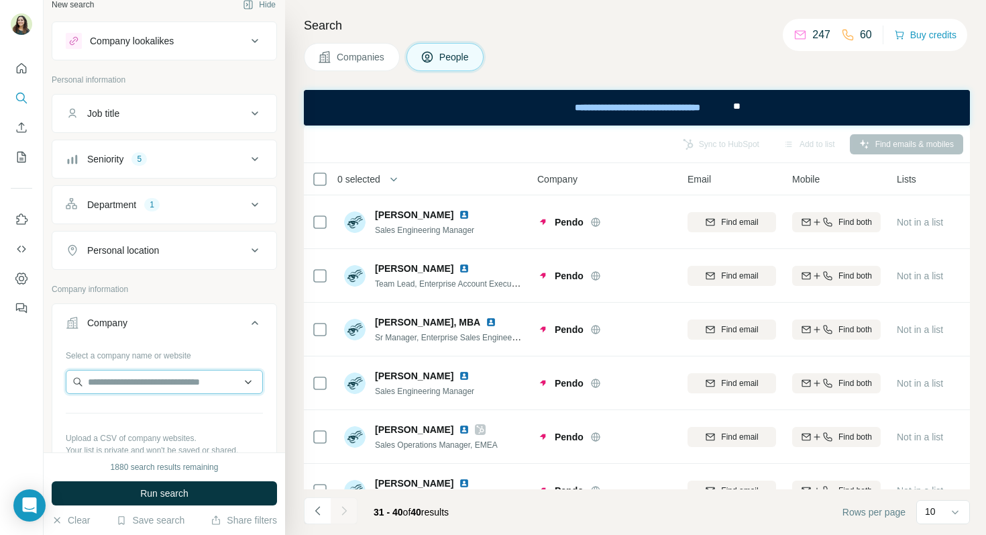
click at [159, 379] on input "text" at bounding box center [164, 382] width 197 height 24
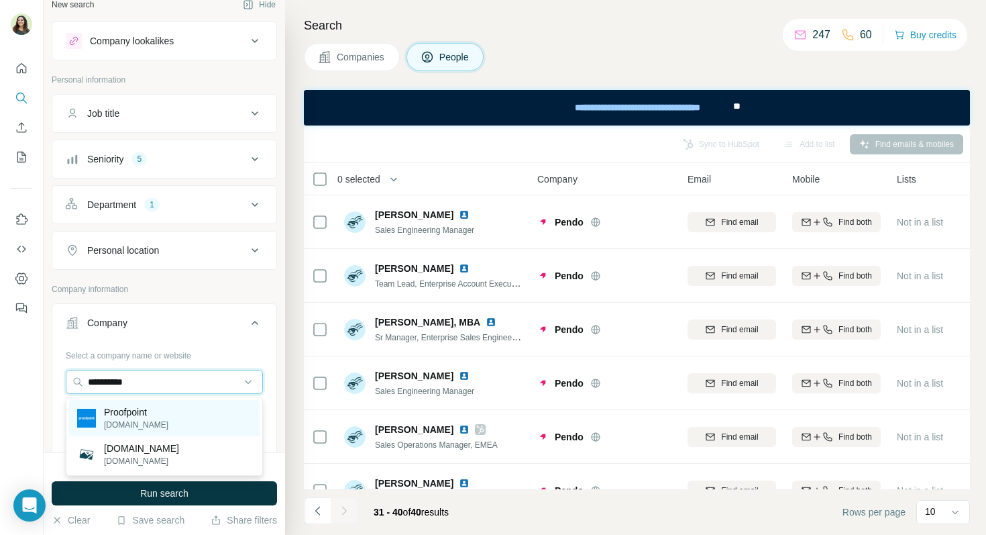
type input "**********"
click at [158, 408] on p "Proofpoint" at bounding box center [136, 411] width 64 height 13
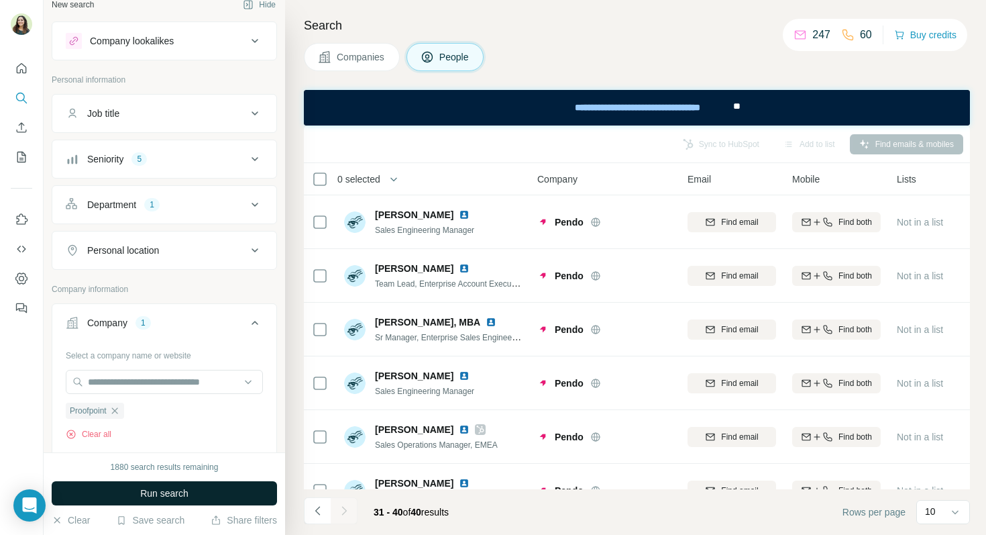
click at [178, 488] on span "Run search" at bounding box center [164, 492] width 48 height 13
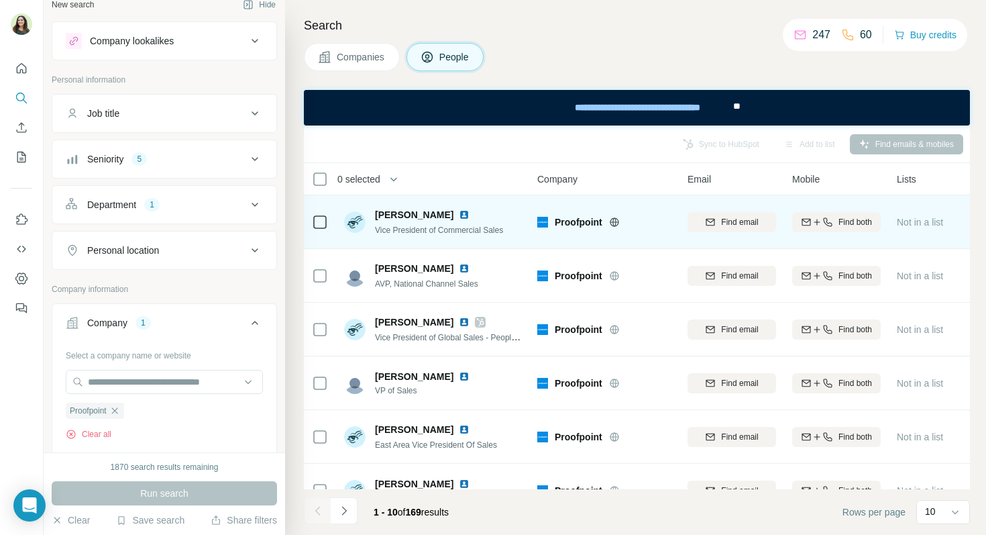
scroll to position [14, 0]
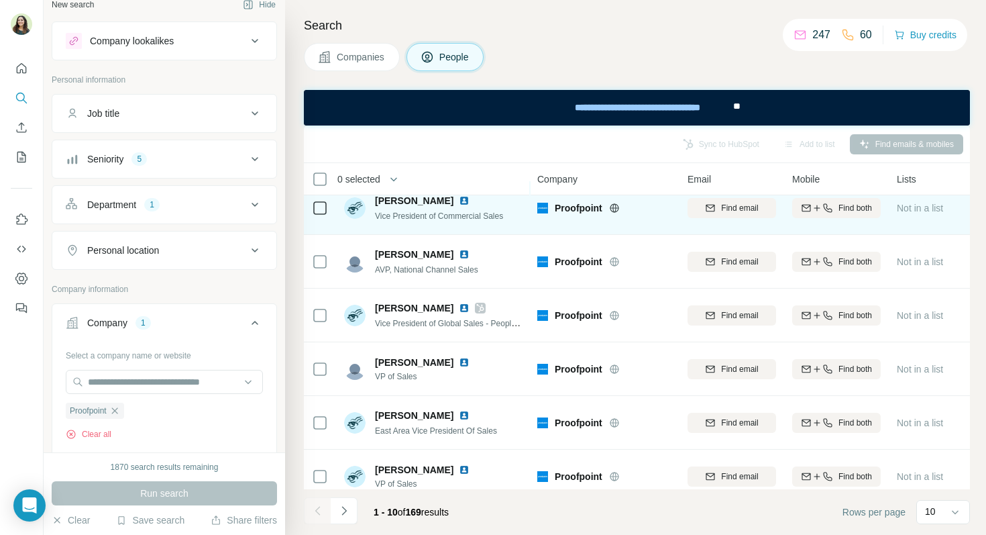
click at [459, 202] on img at bounding box center [464, 200] width 11 height 11
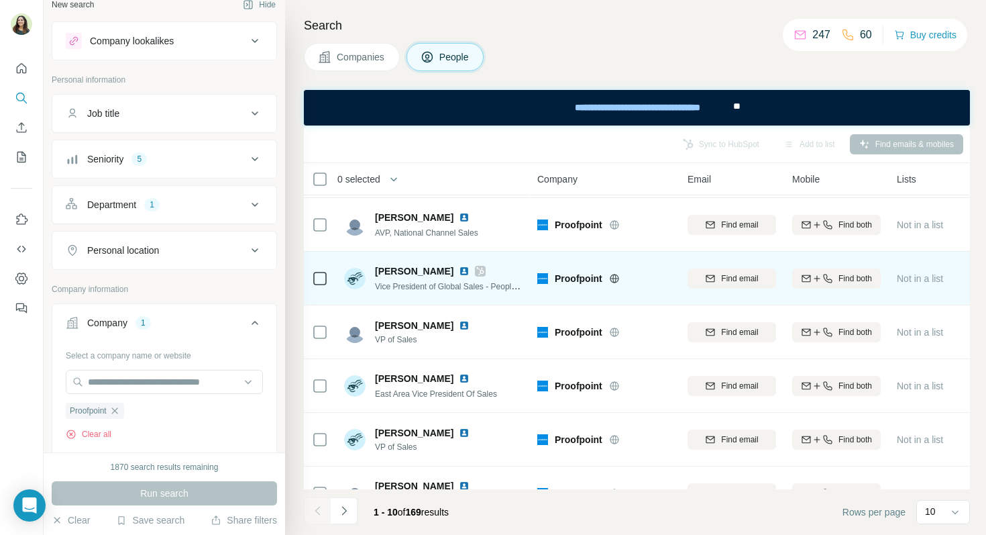
scroll to position [52, 0]
click at [459, 269] on img at bounding box center [464, 269] width 11 height 11
click at [476, 270] on icon at bounding box center [480, 269] width 8 height 11
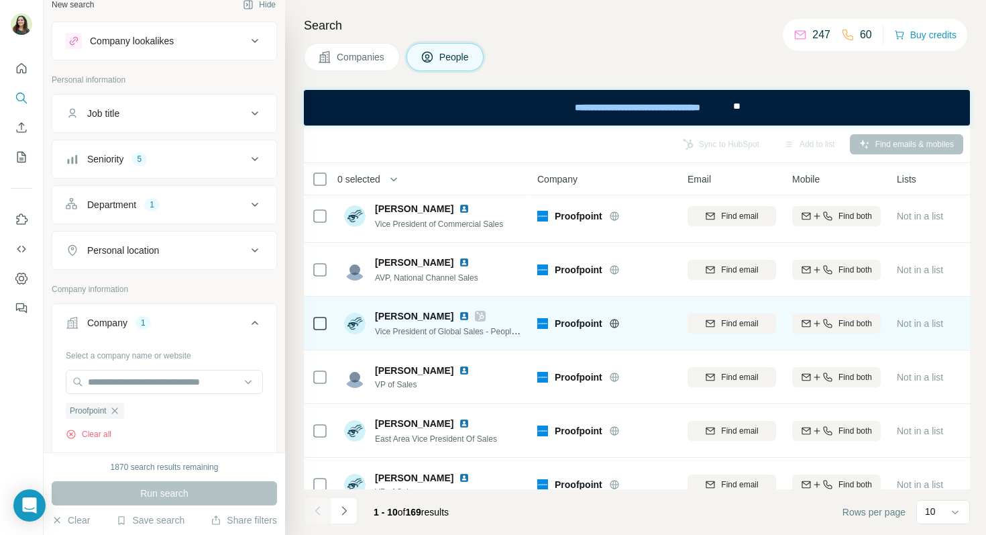
scroll to position [5, 0]
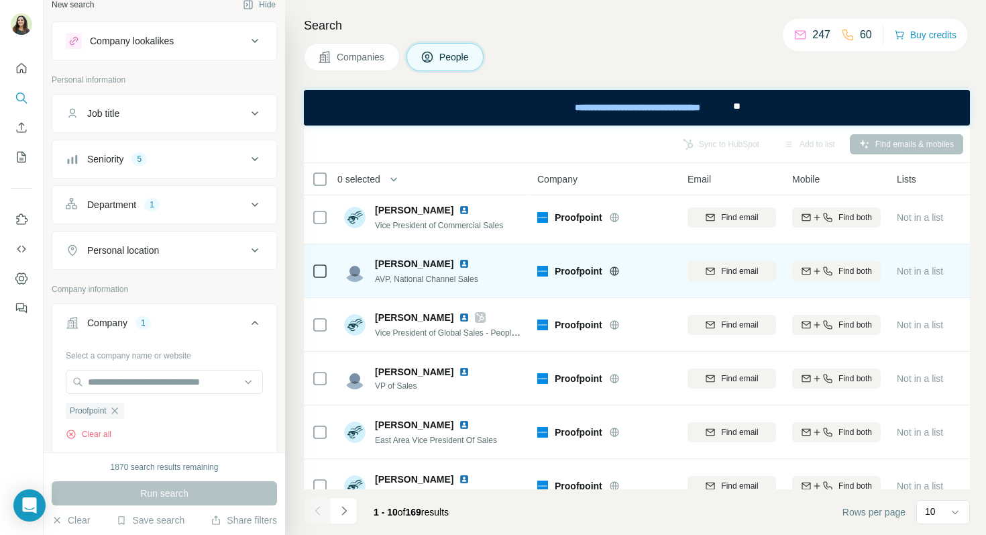
click at [459, 263] on img at bounding box center [464, 263] width 11 height 11
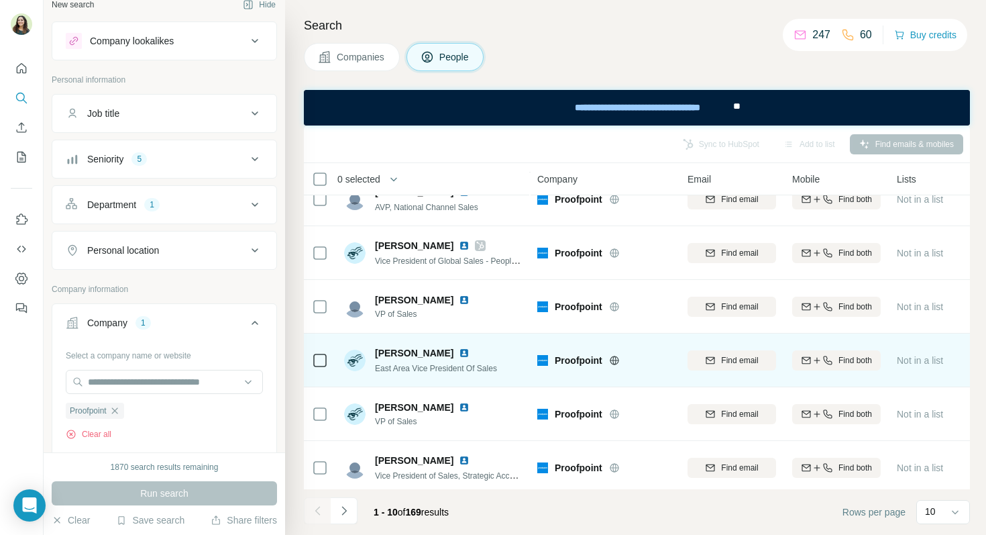
scroll to position [79, 0]
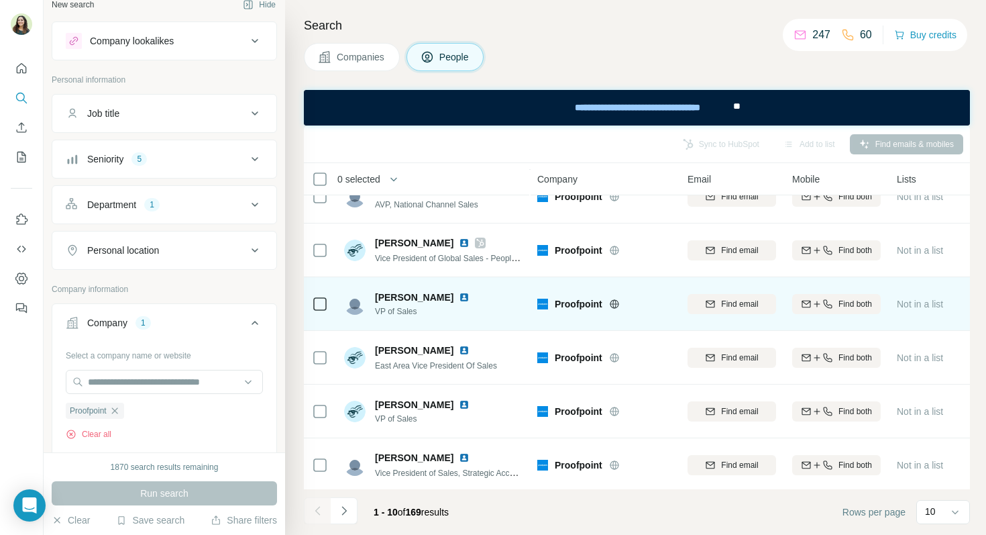
click at [459, 293] on img at bounding box center [464, 297] width 11 height 11
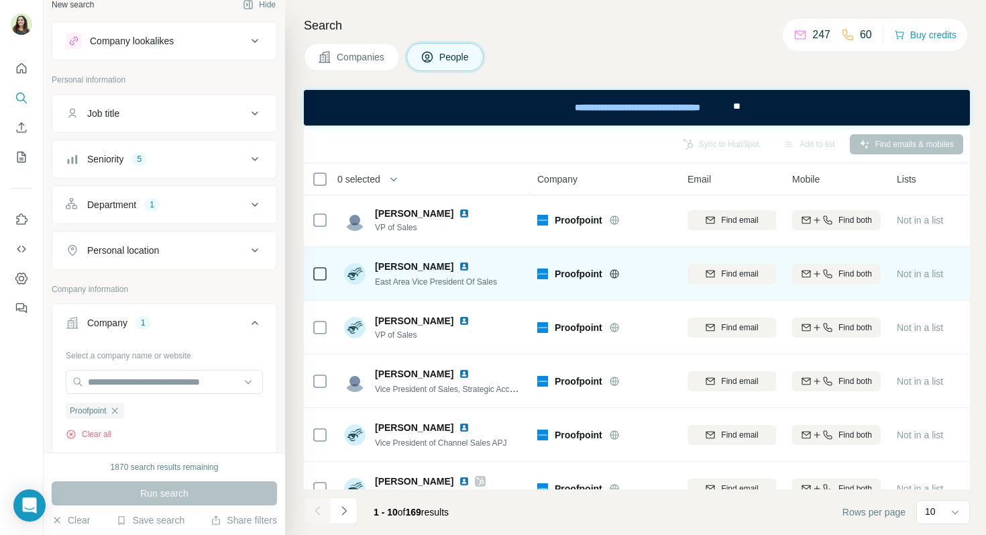
scroll to position [164, 0]
click at [459, 263] on img at bounding box center [464, 265] width 11 height 11
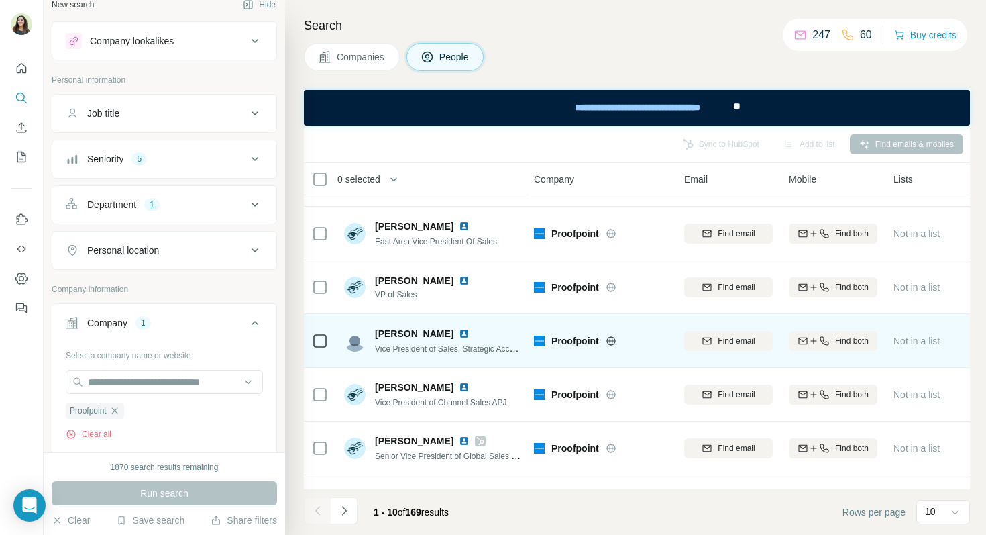
scroll to position [205, 3]
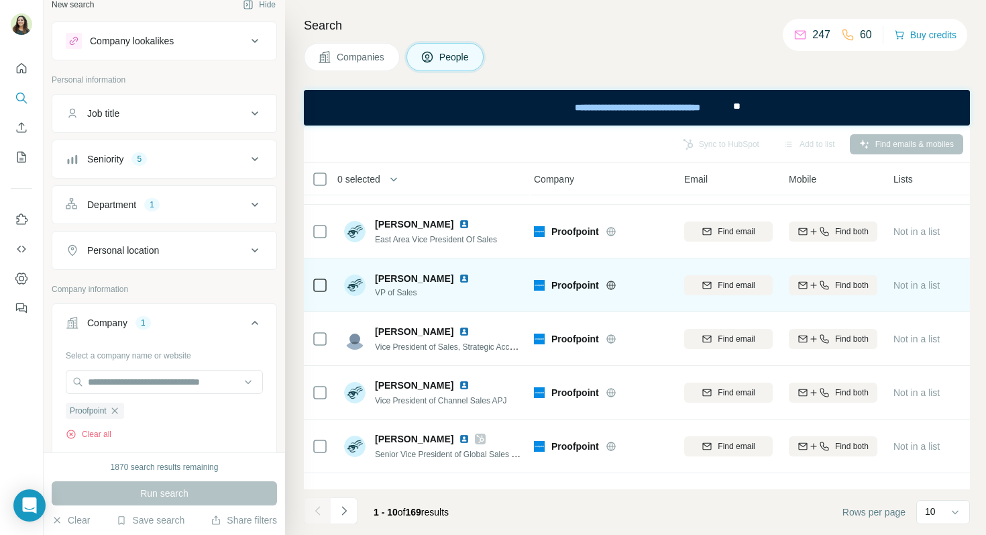
click at [459, 278] on img at bounding box center [464, 278] width 11 height 11
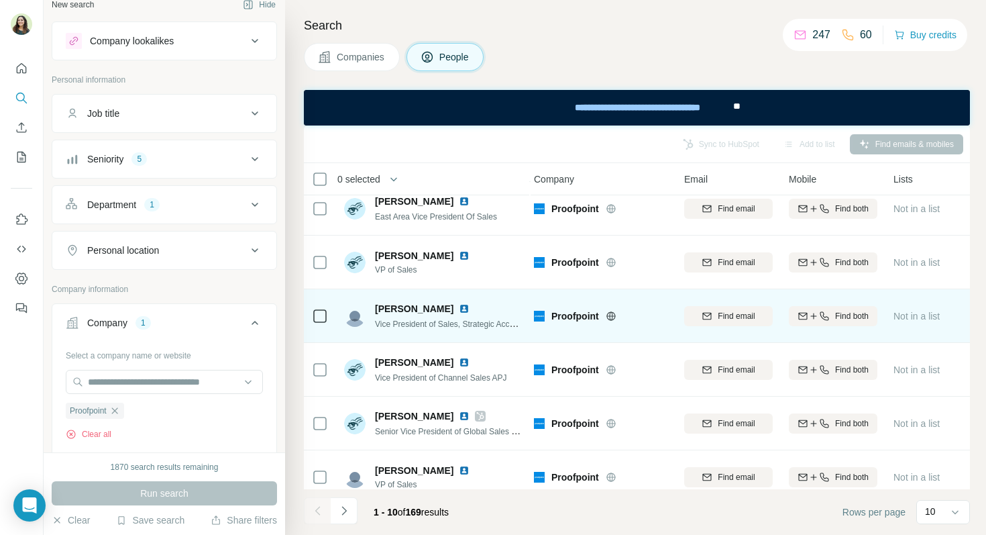
scroll to position [243, 3]
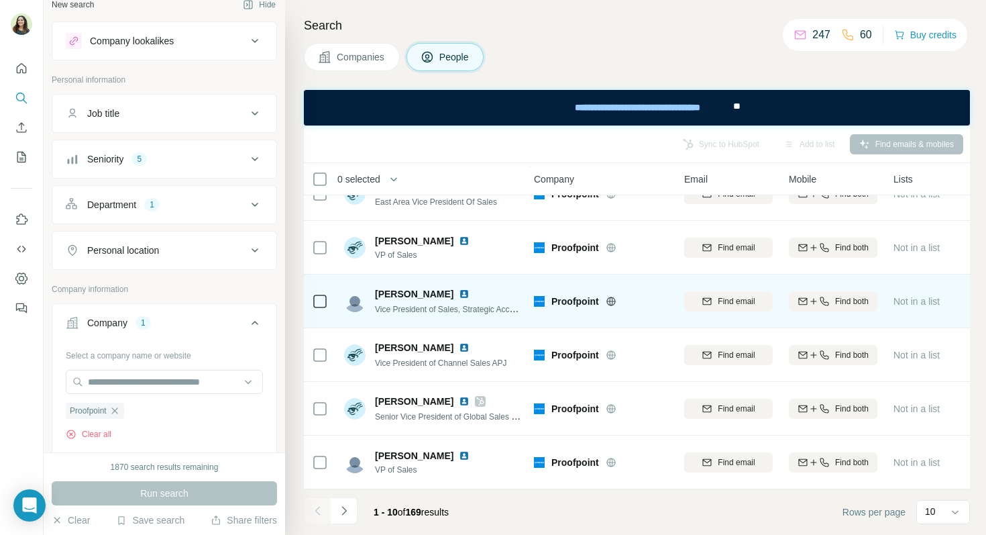
click at [459, 293] on img at bounding box center [464, 293] width 11 height 11
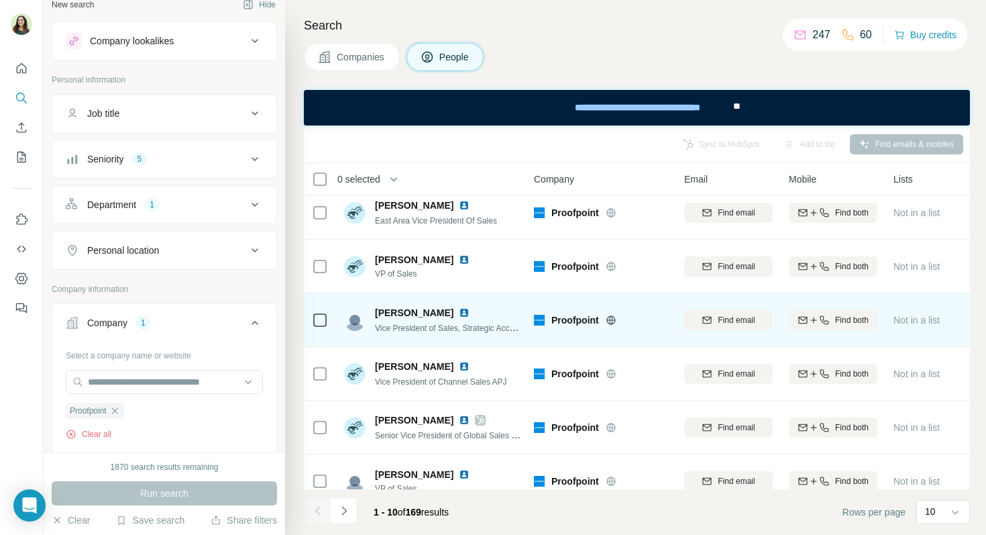
scroll to position [219, 3]
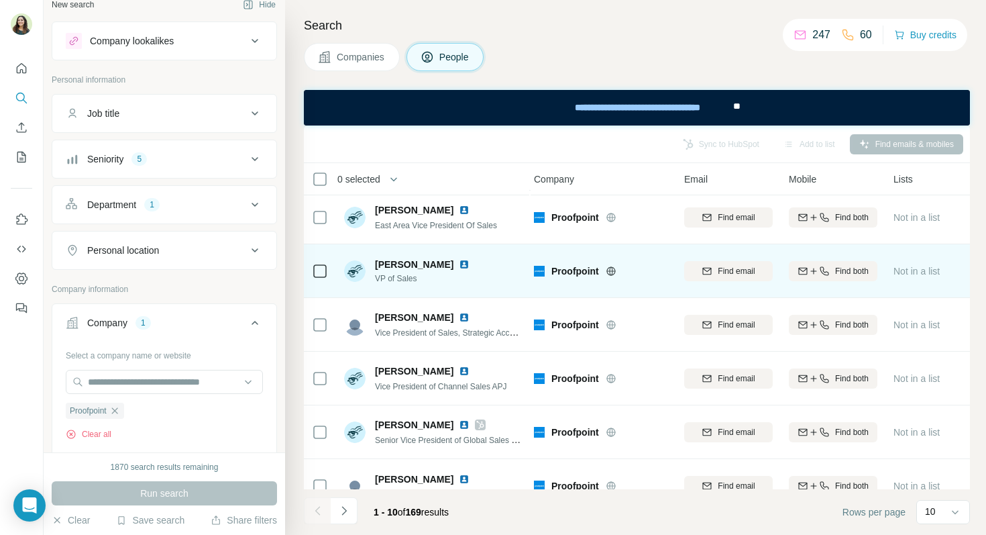
click at [459, 266] on img at bounding box center [464, 264] width 11 height 11
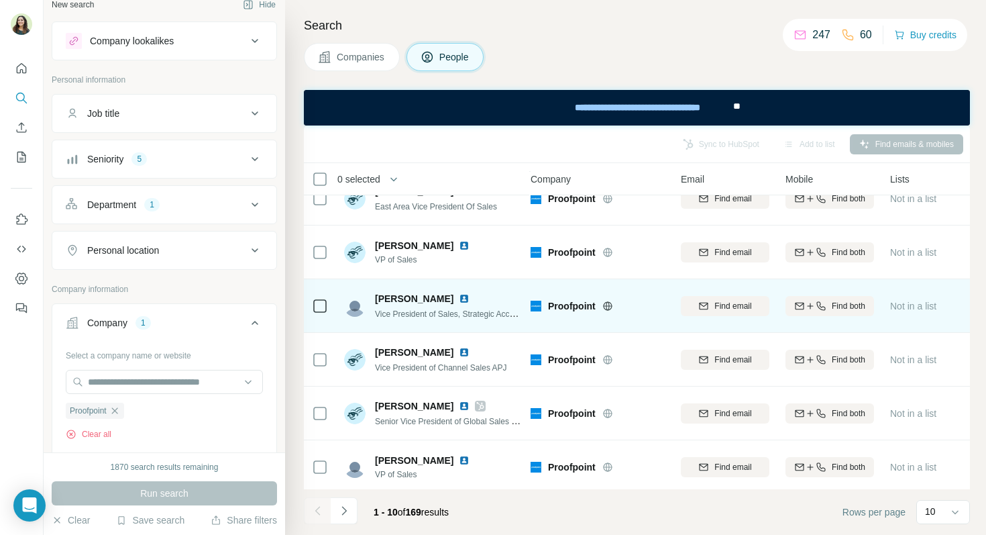
scroll to position [237, 7]
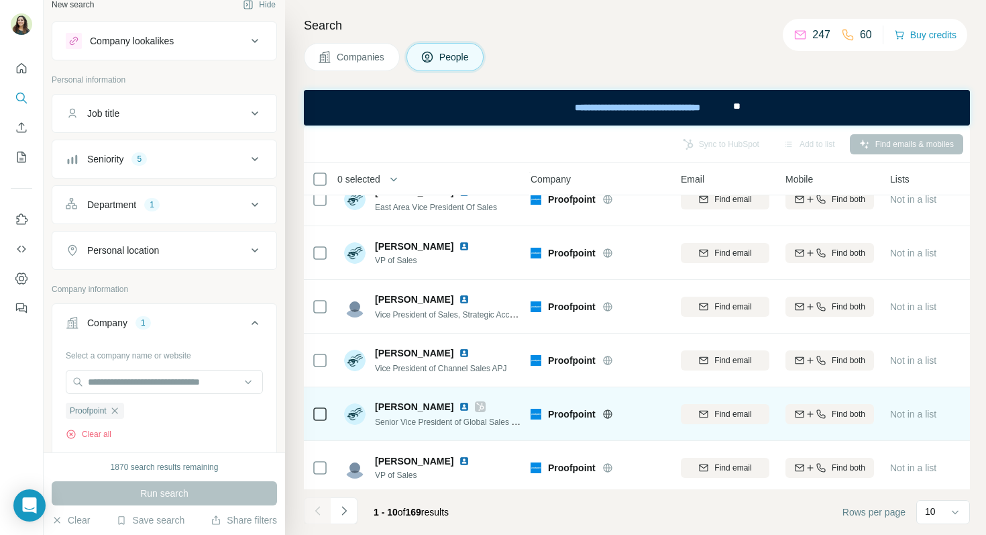
click at [459, 406] on img at bounding box center [464, 406] width 11 height 11
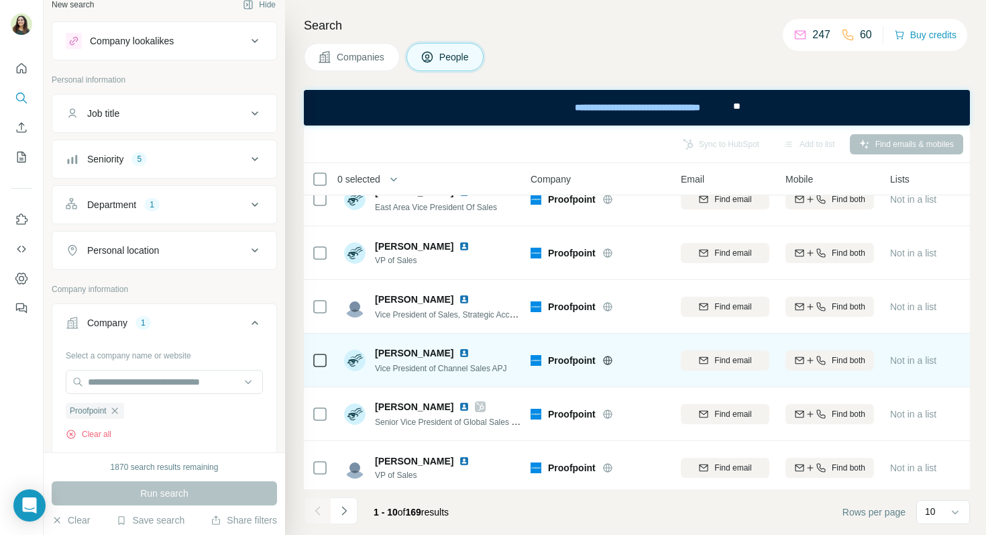
scroll to position [243, 7]
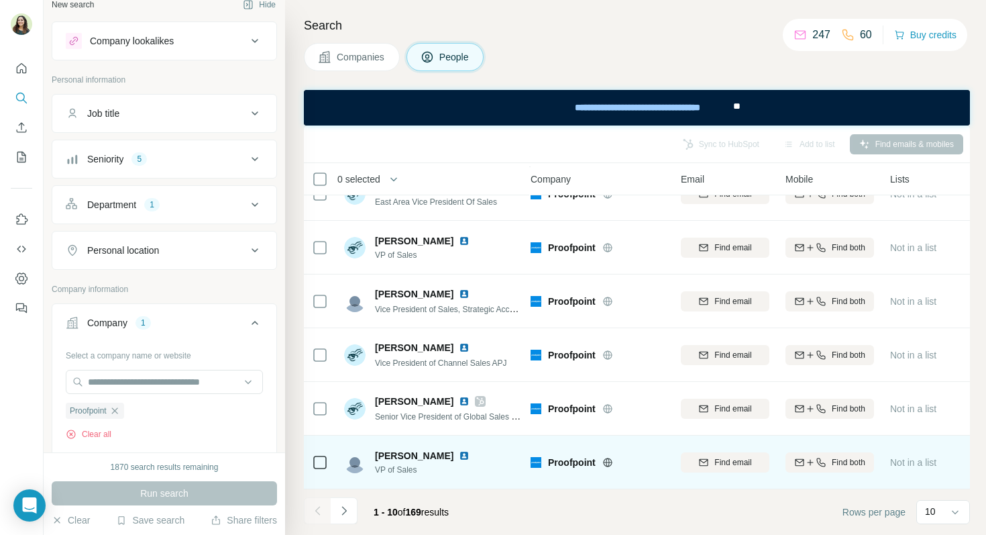
click at [459, 455] on img at bounding box center [464, 455] width 11 height 11
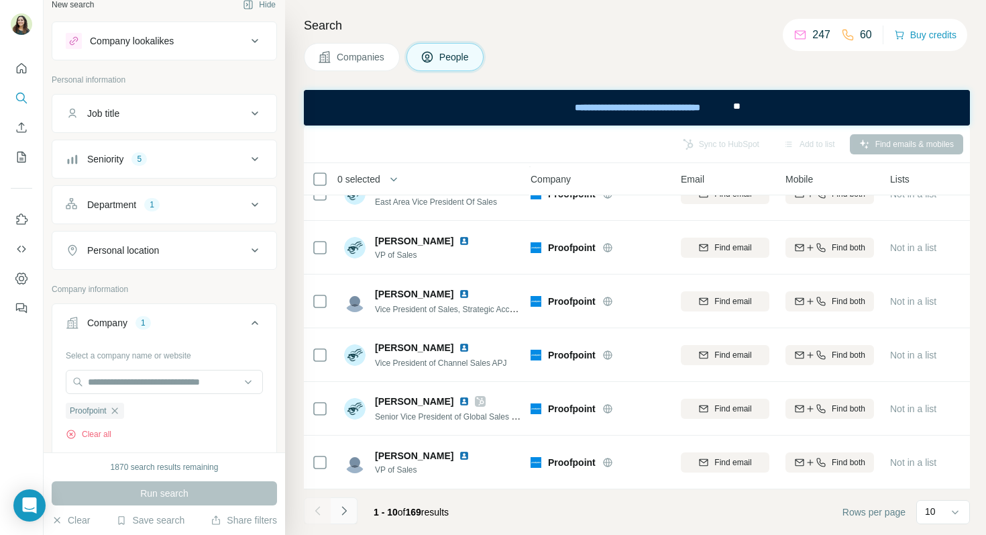
click at [347, 519] on button "Navigate to next page" at bounding box center [344, 510] width 27 height 27
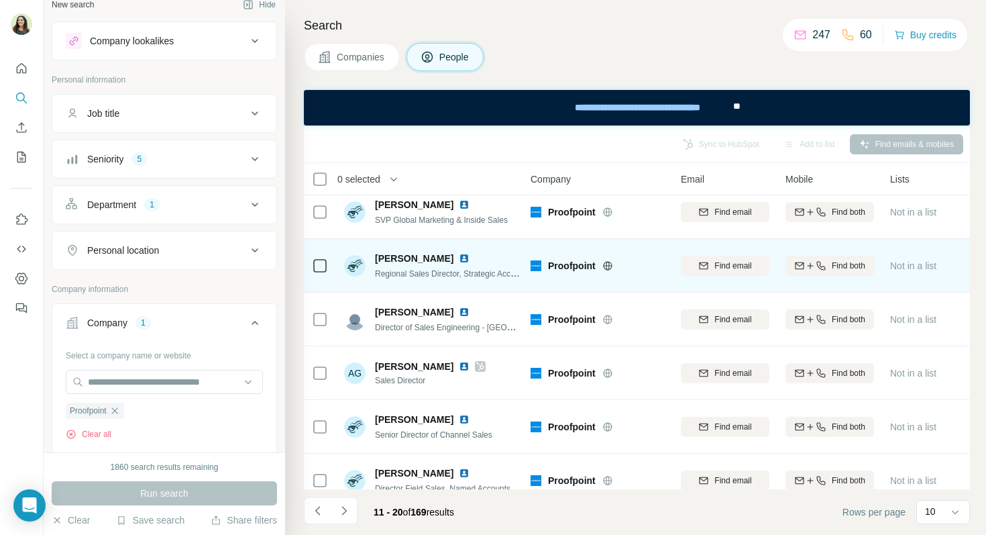
scroll to position [0, 7]
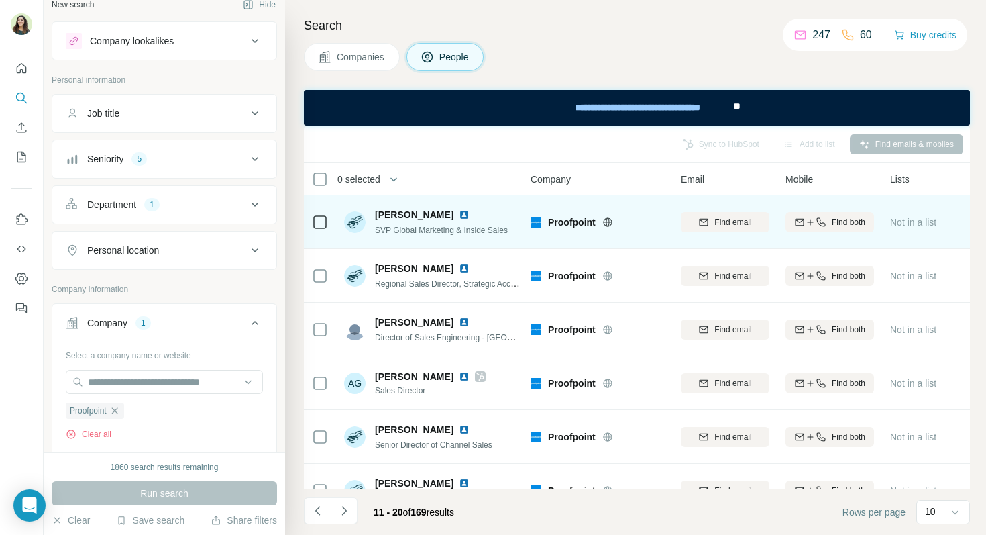
click at [453, 208] on div "Vincent Merlin" at bounding box center [441, 214] width 133 height 13
click at [459, 213] on img at bounding box center [464, 214] width 11 height 11
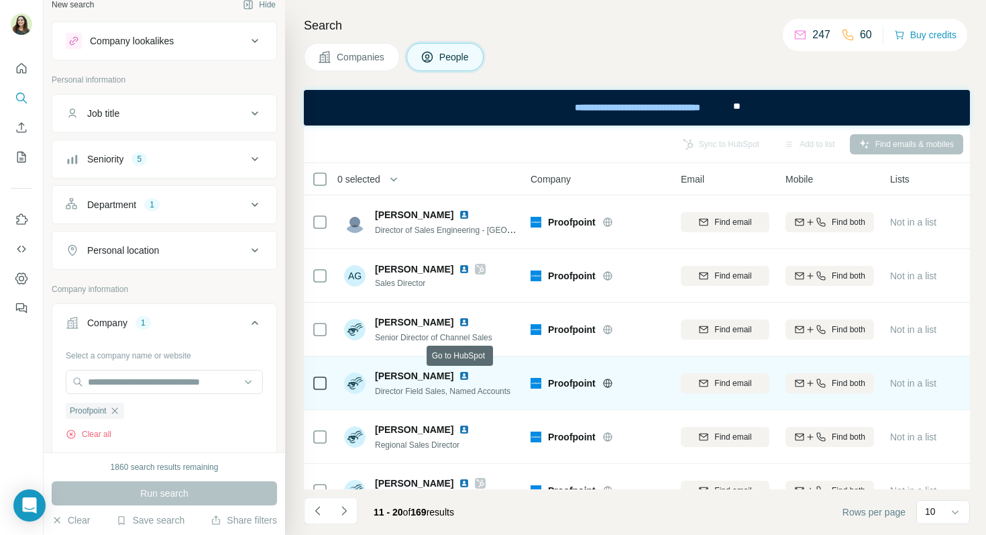
scroll to position [115, 7]
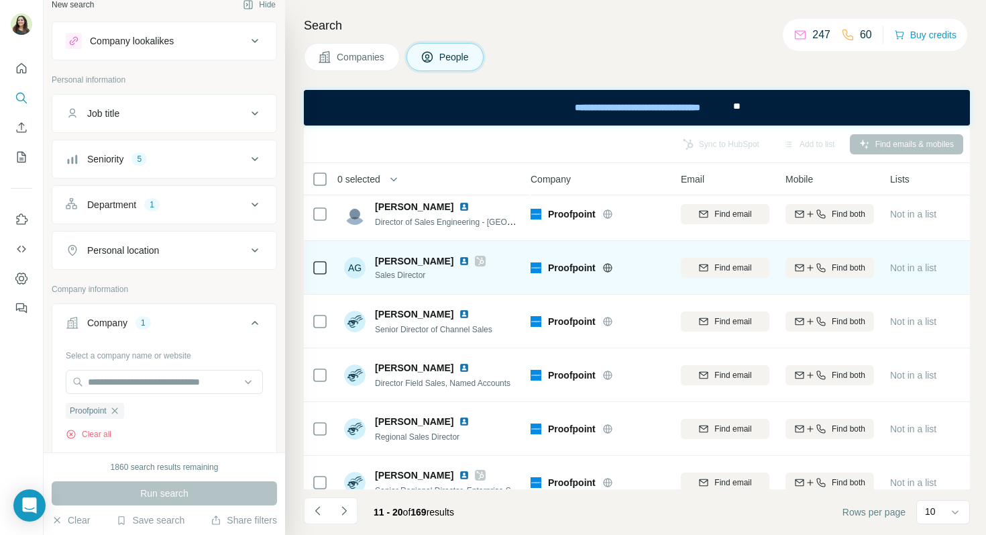
click at [459, 264] on img at bounding box center [464, 261] width 11 height 11
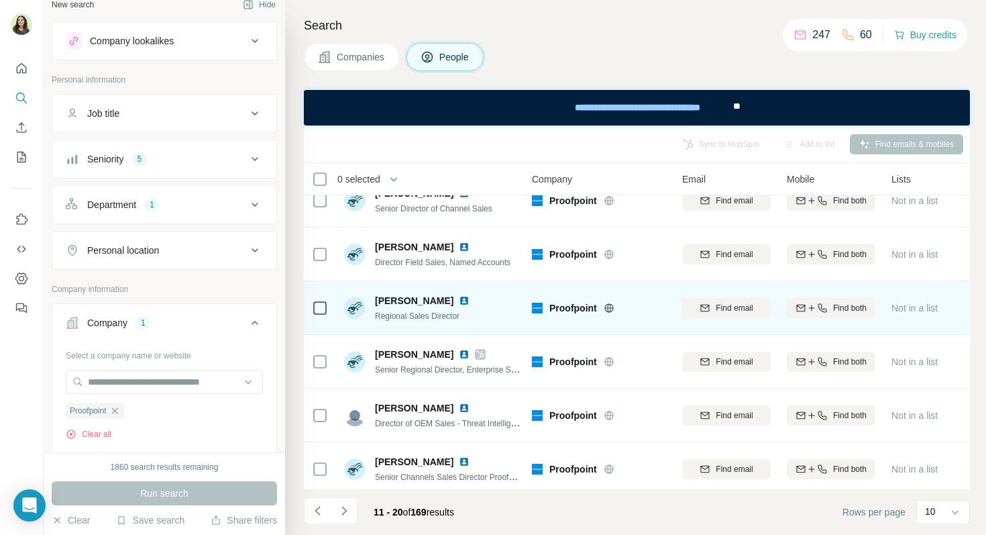
scroll to position [243, 5]
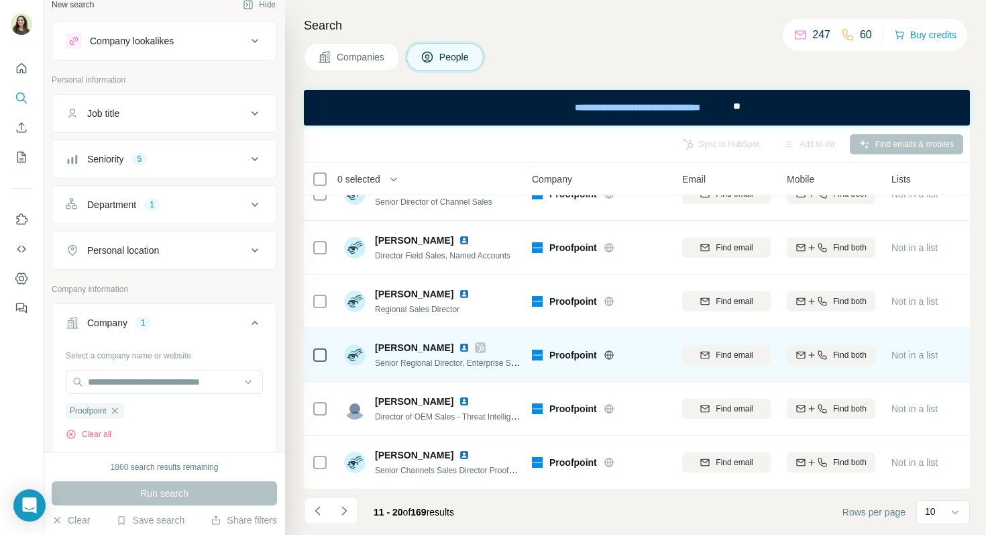
click at [459, 349] on img at bounding box center [464, 347] width 11 height 11
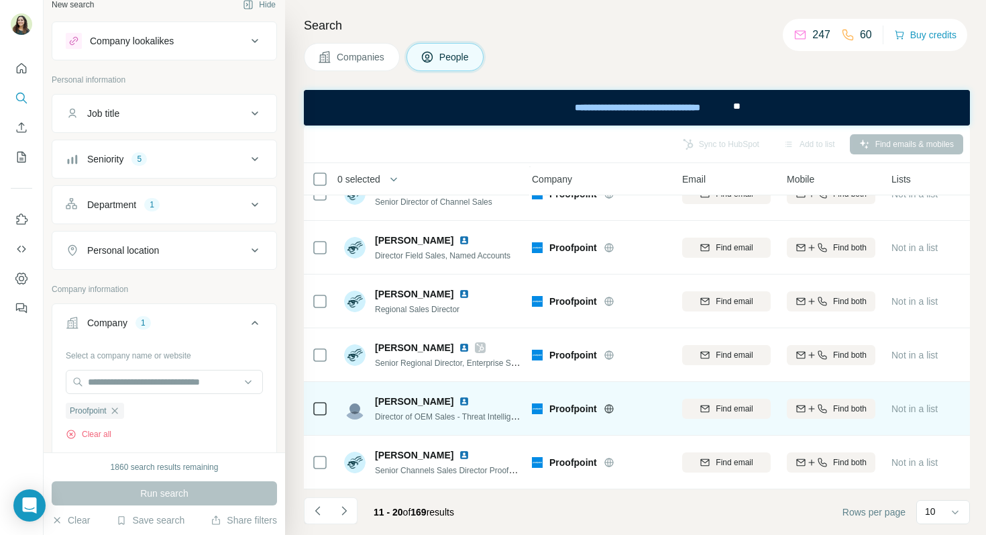
click at [459, 400] on img at bounding box center [464, 401] width 11 height 11
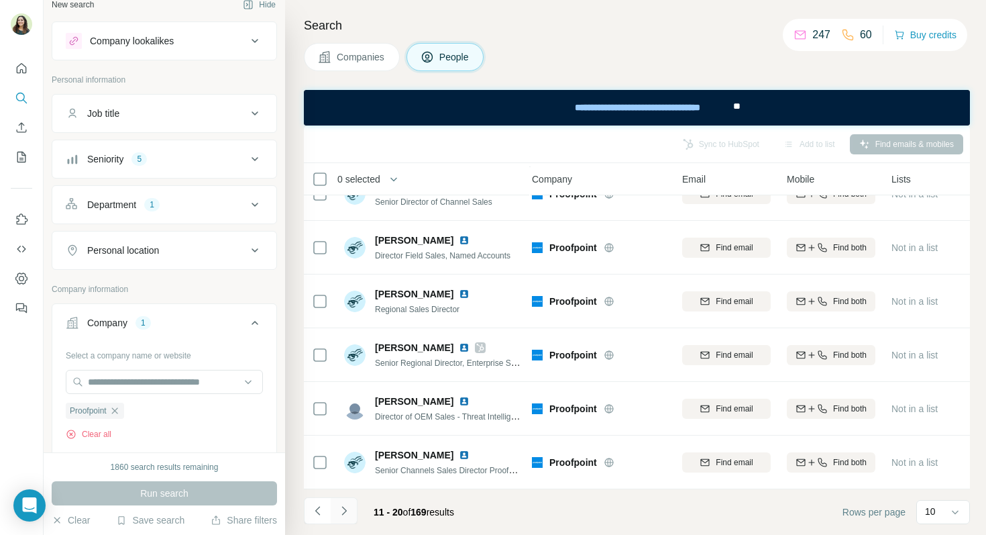
click at [346, 504] on icon "Navigate to next page" at bounding box center [343, 510] width 13 height 13
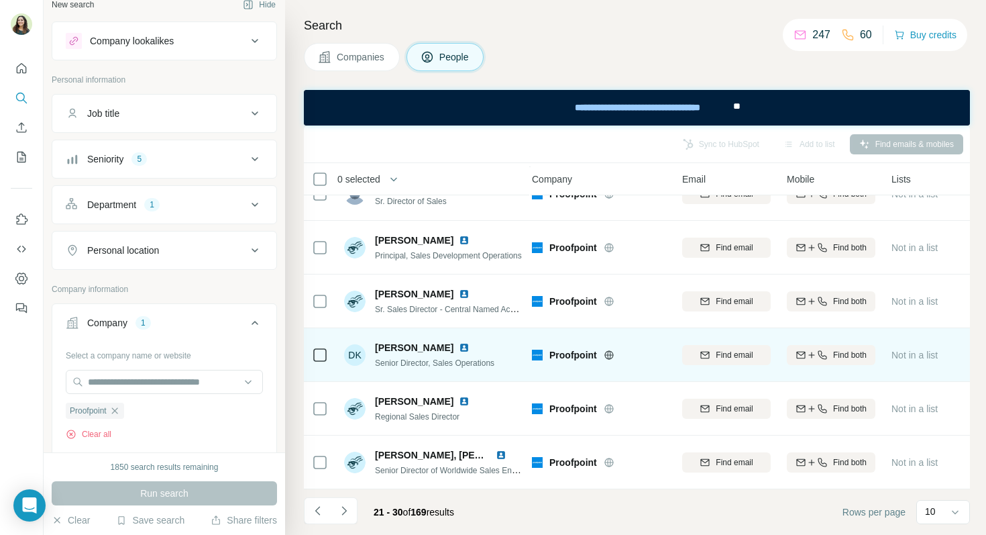
scroll to position [0, 5]
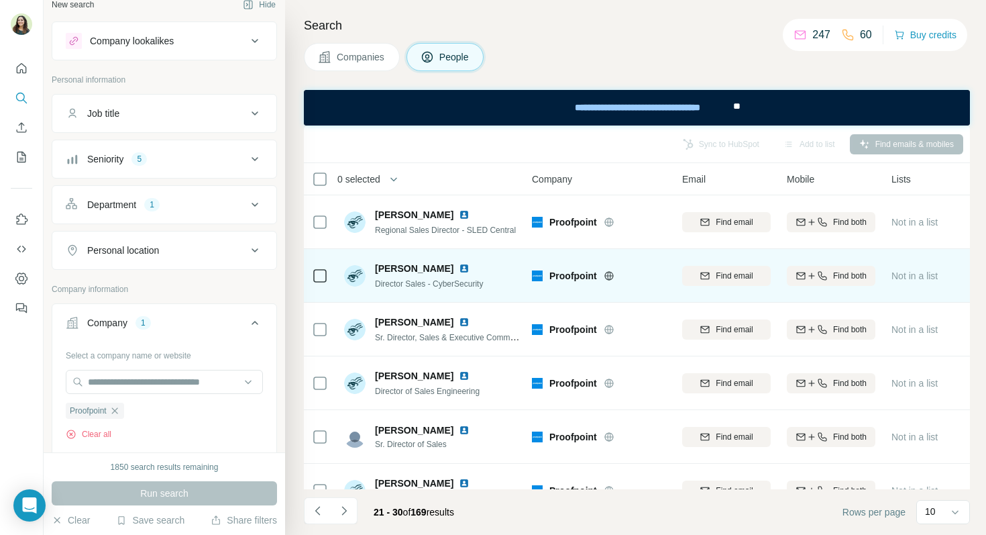
click at [470, 271] on img at bounding box center [464, 268] width 11 height 11
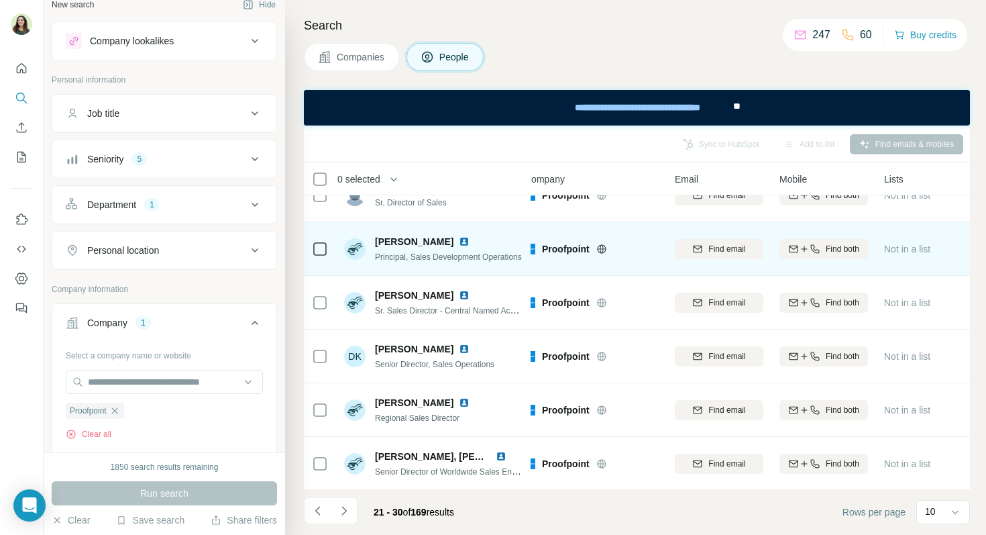
scroll to position [243, 13]
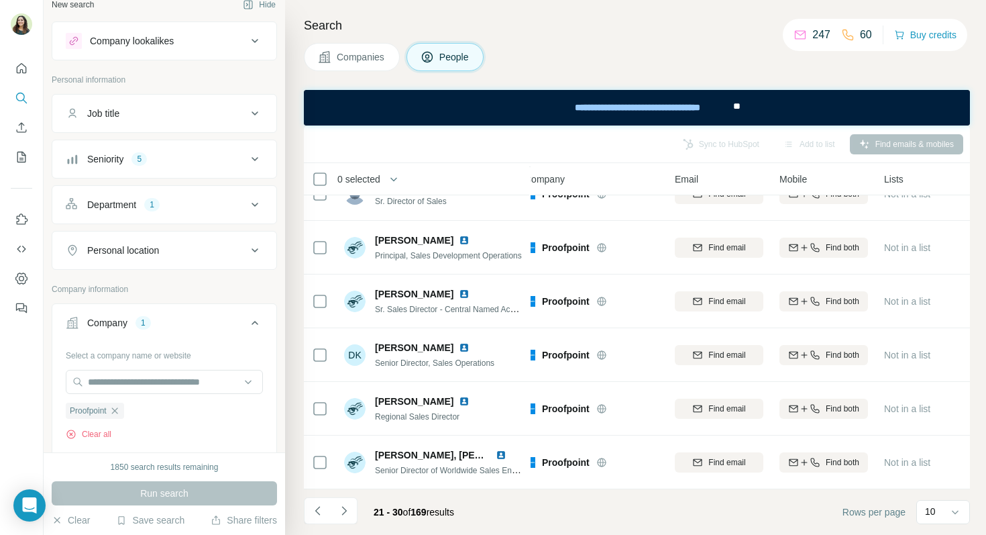
click at [340, 512] on icon "Navigate to next page" at bounding box center [343, 510] width 13 height 13
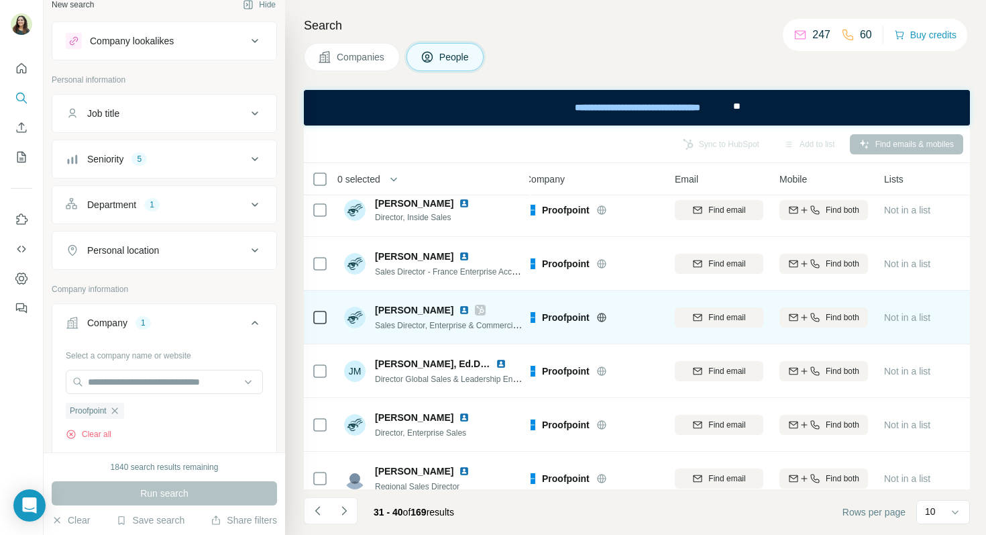
scroll to position [15, 13]
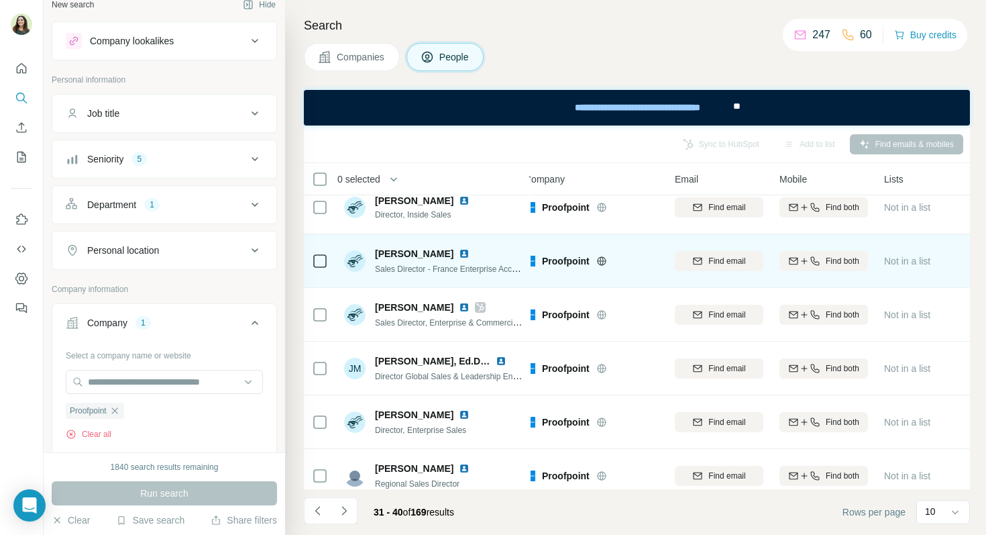
click at [459, 254] on img at bounding box center [464, 253] width 11 height 11
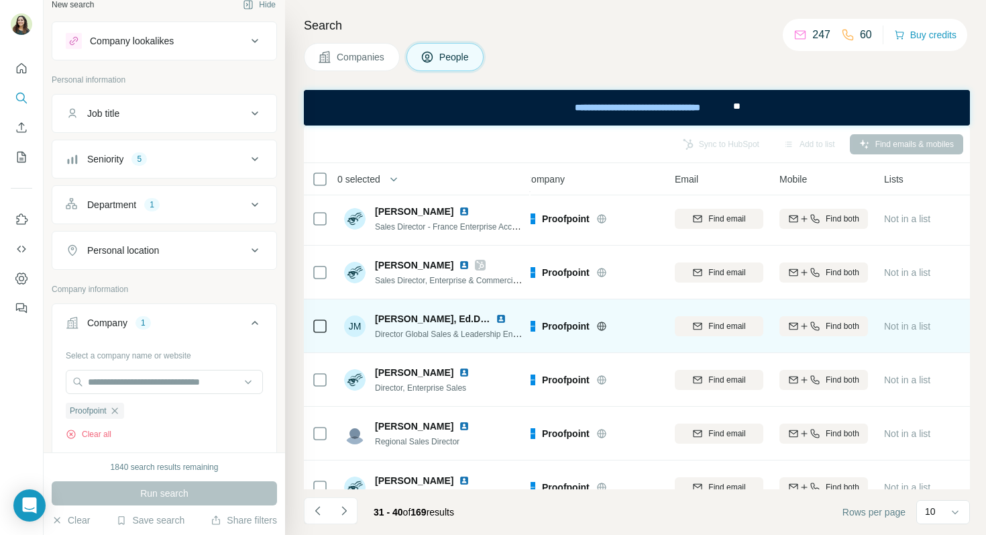
scroll to position [34, 13]
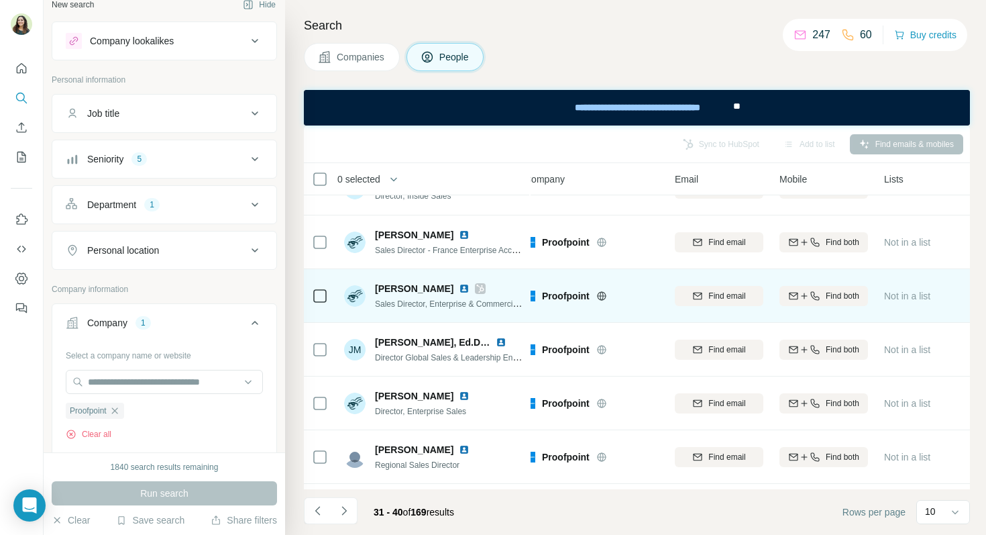
click at [459, 284] on img at bounding box center [464, 288] width 11 height 11
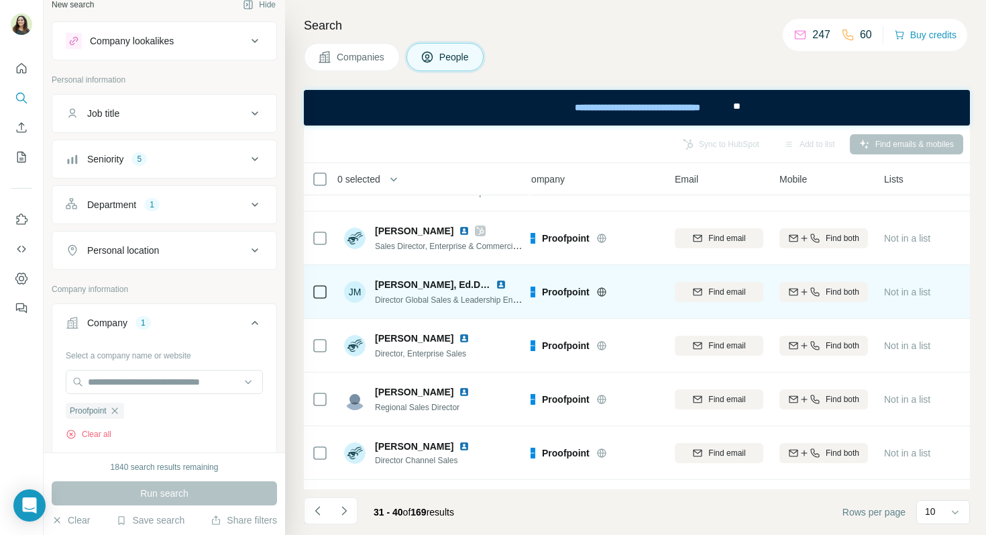
scroll to position [109, 13]
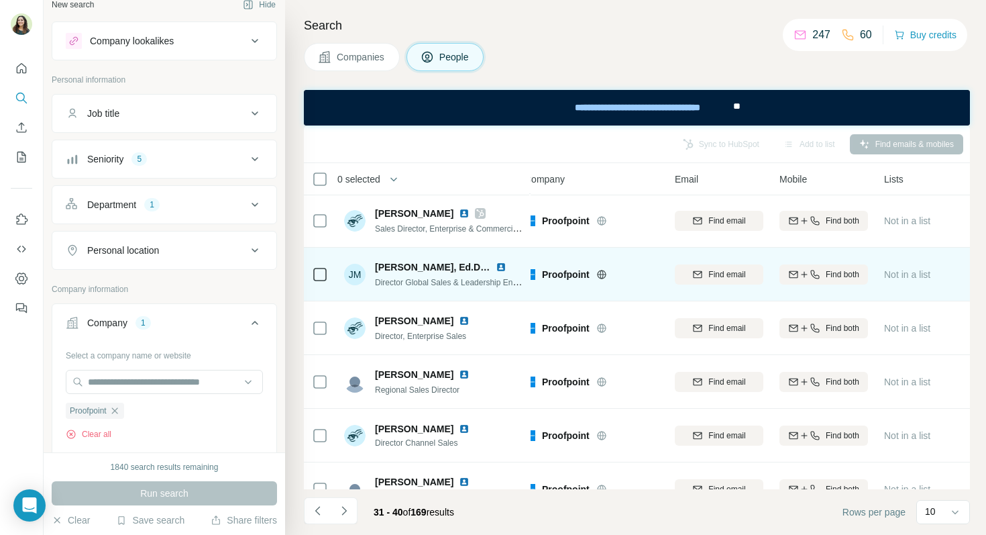
click at [501, 266] on img at bounding box center [501, 267] width 11 height 11
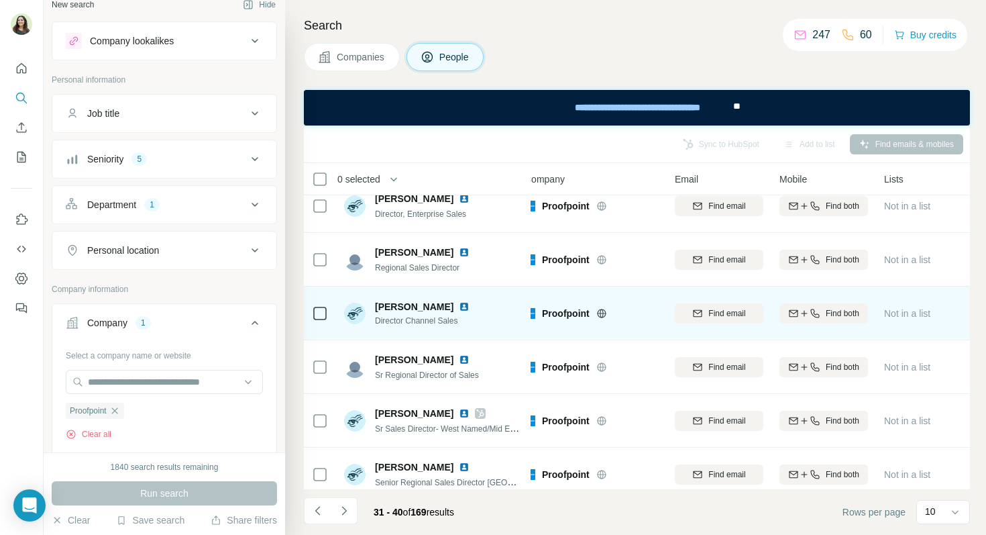
scroll to position [243, 13]
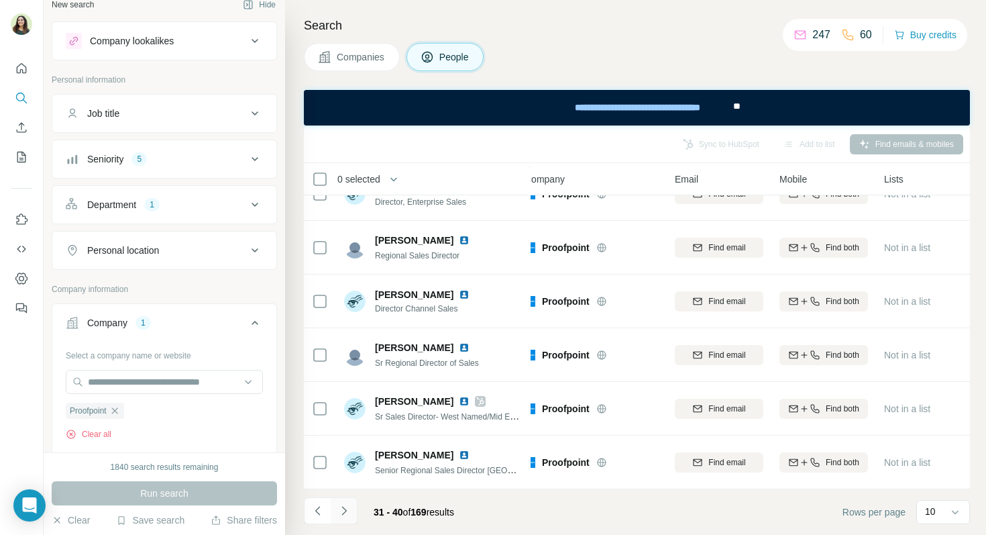
click at [348, 506] on icon "Navigate to next page" at bounding box center [343, 510] width 13 height 13
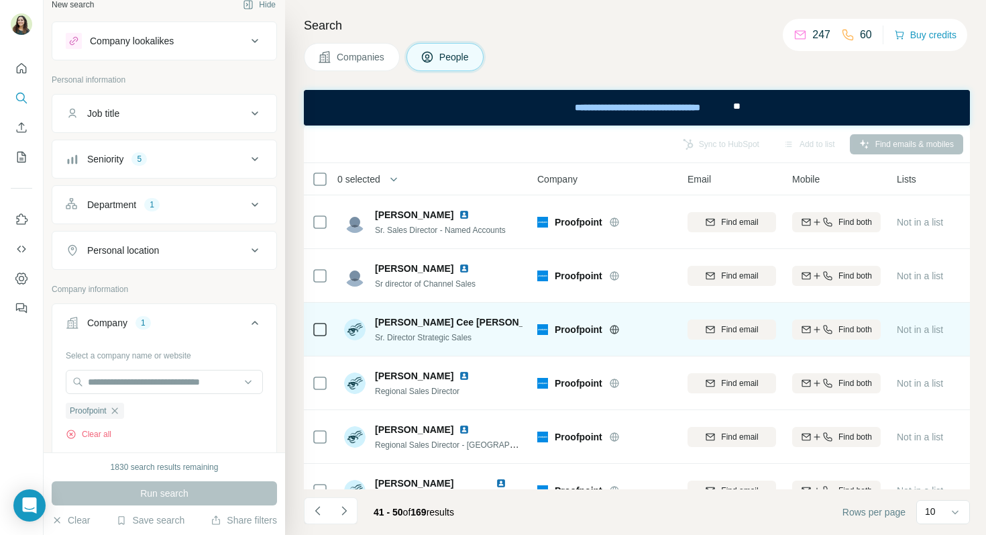
scroll to position [1, 0]
